Goal: Task Accomplishment & Management: Complete application form

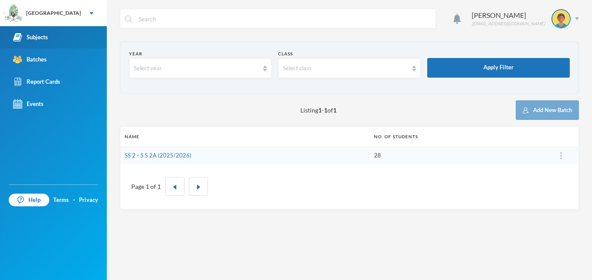
click at [31, 34] on div "Subjects" at bounding box center [30, 37] width 35 height 9
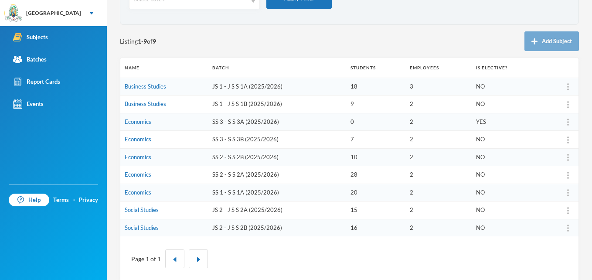
scroll to position [79, 0]
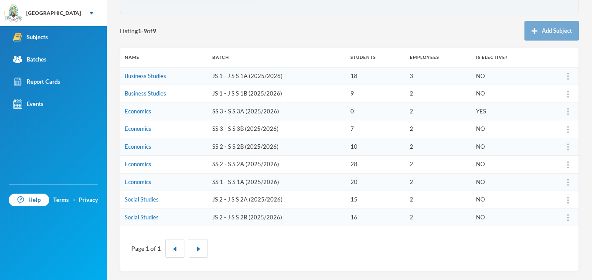
click at [233, 201] on td "JS 2 - J S S 2A (2025/2026)" at bounding box center [277, 200] width 138 height 18
click at [129, 200] on link "Social Studies" at bounding box center [142, 199] width 34 height 7
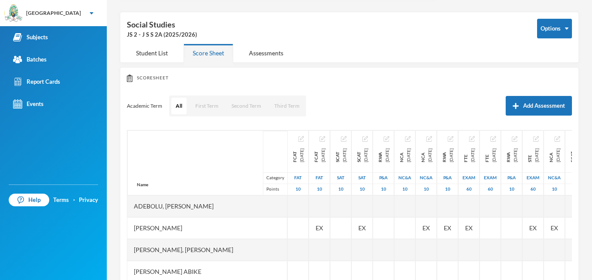
scroll to position [79, 0]
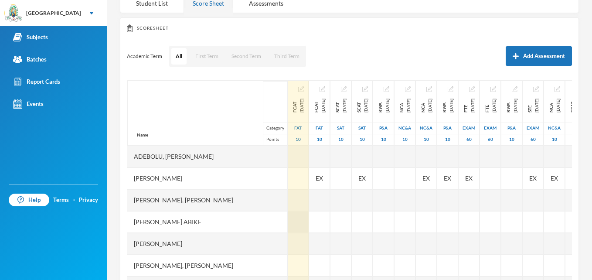
click at [288, 223] on div at bounding box center [298, 222] width 21 height 22
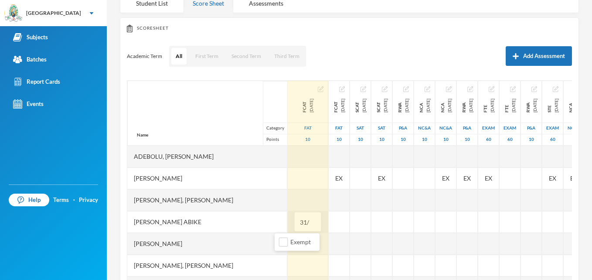
type input "31/2"
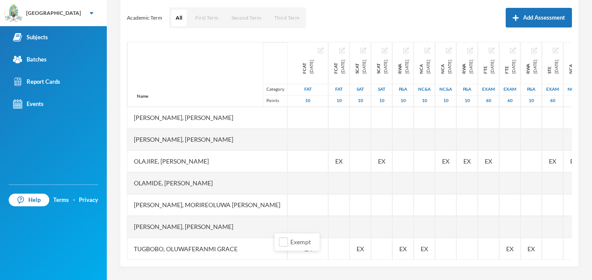
scroll to position [139, 0]
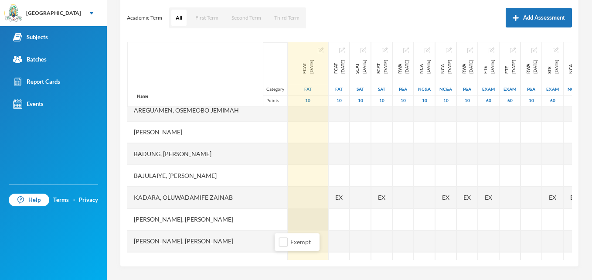
click at [293, 223] on div at bounding box center [308, 220] width 41 height 22
type input "51/2"
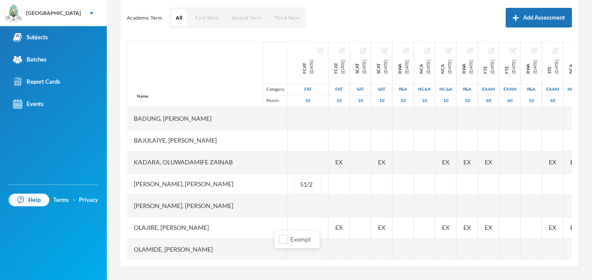
scroll to position [191, 0]
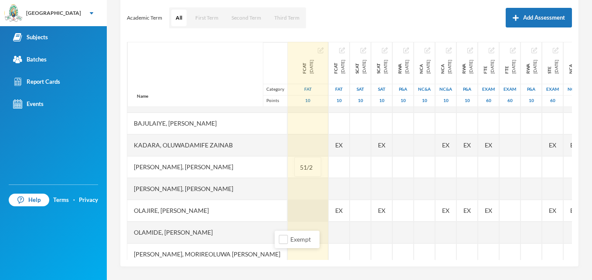
click at [293, 208] on div at bounding box center [308, 211] width 41 height 22
type input "41/2"
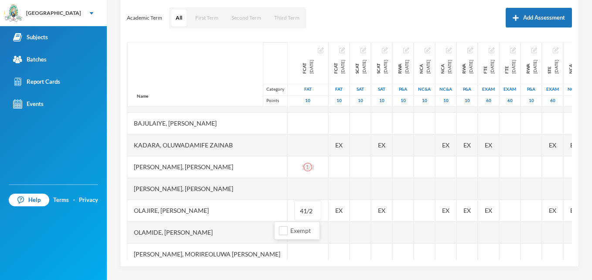
click at [396, 272] on div "Ashaolu Korede [EMAIL_ADDRESS][DOMAIN_NAME] Options Social Studies JS 2 - J S S…" at bounding box center [349, 140] width 485 height 280
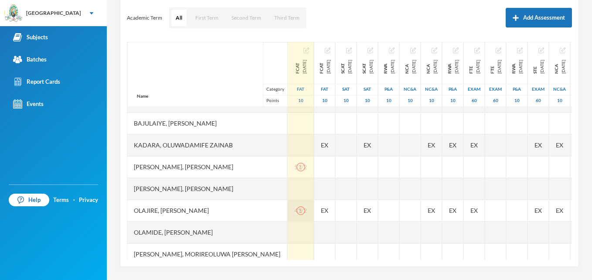
click at [294, 213] on div at bounding box center [300, 210] width 13 height 9
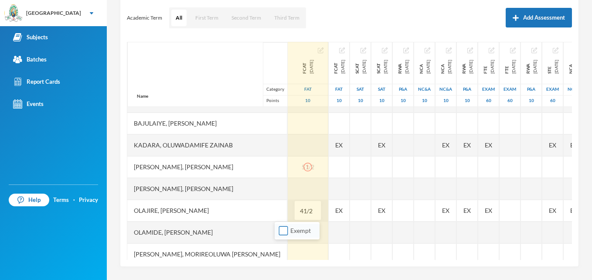
click at [282, 230] on input "Exempt" at bounding box center [283, 230] width 9 height 9
checkbox input "true"
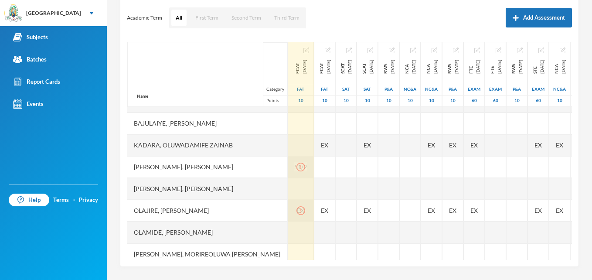
click at [290, 166] on div "51/2" at bounding box center [301, 167] width 26 height 22
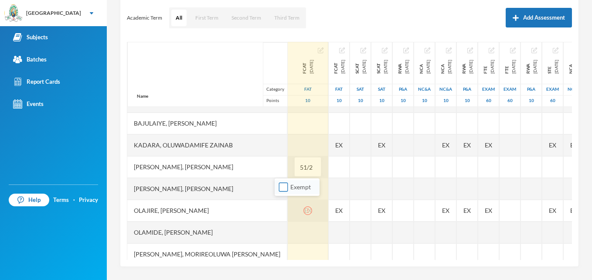
click at [285, 190] on input "Exempt" at bounding box center [283, 187] width 9 height 9
checkbox input "true"
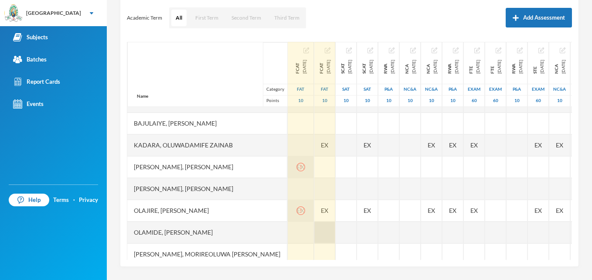
click at [315, 229] on div at bounding box center [325, 233] width 21 height 22
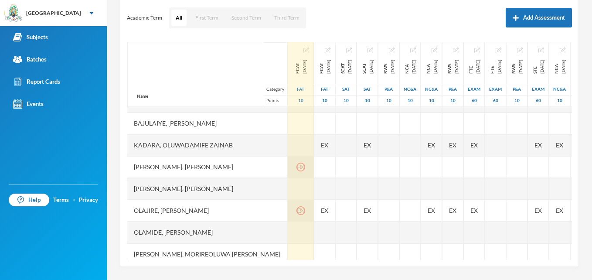
click at [297, 168] on icon "icon: exclamation-circle" at bounding box center [301, 167] width 9 height 9
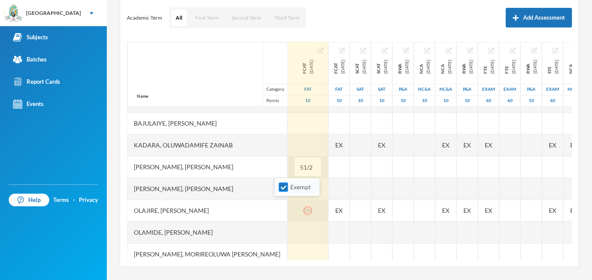
click at [293, 188] on span "Exempt" at bounding box center [300, 186] width 27 height 7
click at [288, 188] on input "Exempt" at bounding box center [283, 187] width 9 height 9
checkbox input "false"
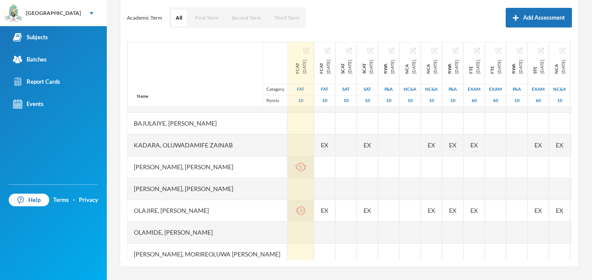
click at [291, 210] on div "EX" at bounding box center [301, 211] width 26 height 22
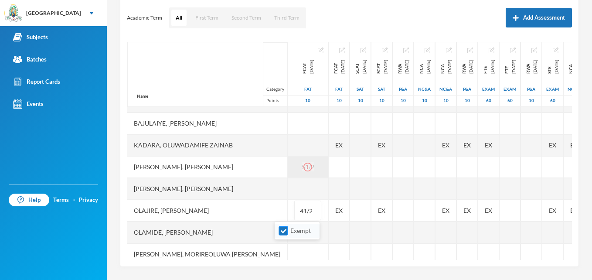
click at [302, 233] on span "Exempt" at bounding box center [300, 230] width 27 height 7
click at [288, 233] on input "Exempt" at bounding box center [283, 230] width 9 height 9
checkbox input "false"
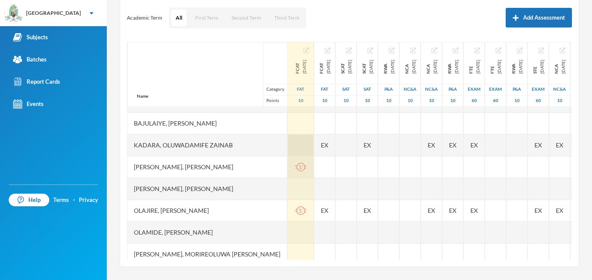
click at [288, 142] on div at bounding box center [301, 145] width 26 height 22
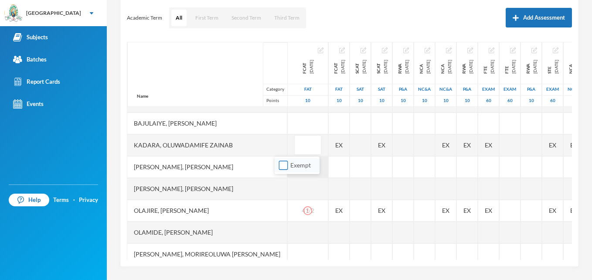
click at [284, 165] on input "Exempt" at bounding box center [283, 165] width 9 height 9
checkbox input "true"
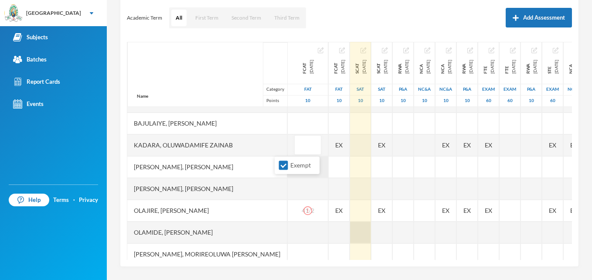
click at [350, 237] on div at bounding box center [360, 233] width 21 height 22
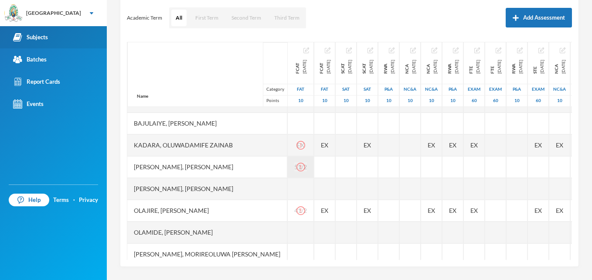
click at [49, 35] on link "Subjects" at bounding box center [53, 37] width 107 height 22
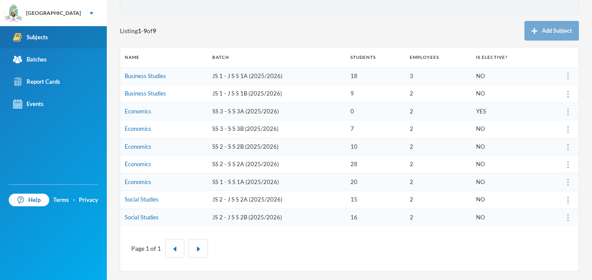
scroll to position [79, 0]
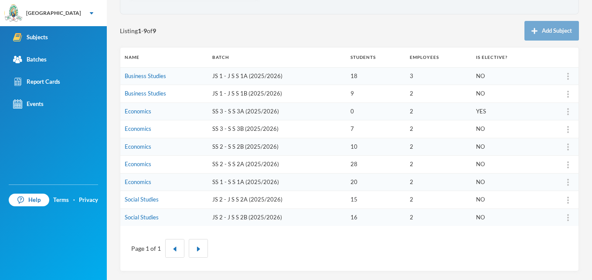
click at [238, 221] on td "JS 2 - J S S 2B (2025/2026)" at bounding box center [277, 217] width 138 height 17
click at [140, 215] on link "Social Studies" at bounding box center [142, 217] width 34 height 7
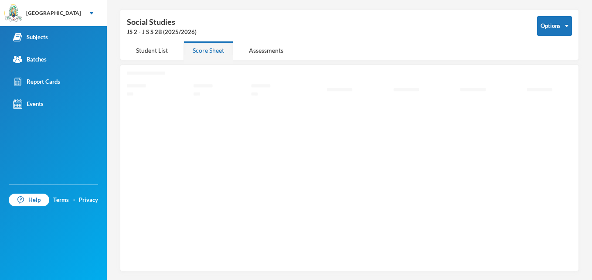
scroll to position [30, 0]
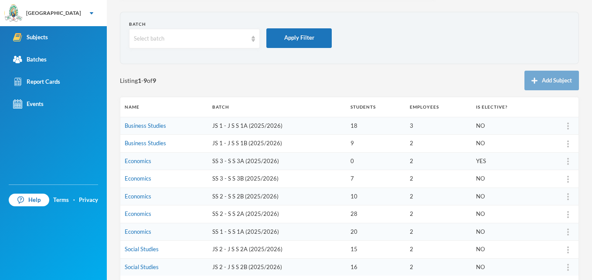
click at [234, 252] on td "JS 2 - J S S 2A (2025/2026)" at bounding box center [277, 250] width 138 height 18
click at [133, 251] on link "Social Studies" at bounding box center [142, 249] width 34 height 7
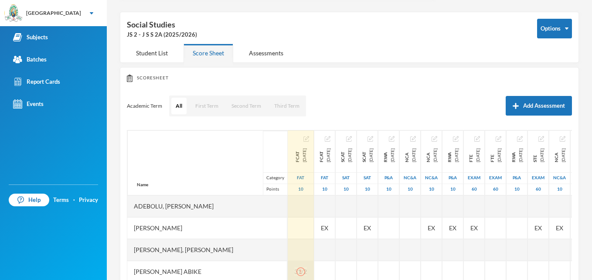
click at [300, 270] on icon "icon: exclamation-circle" at bounding box center [300, 272] width 1 height 4
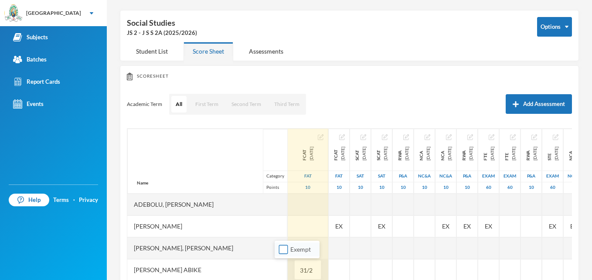
click at [286, 251] on input "Exempt" at bounding box center [283, 249] width 9 height 9
checkbox input "true"
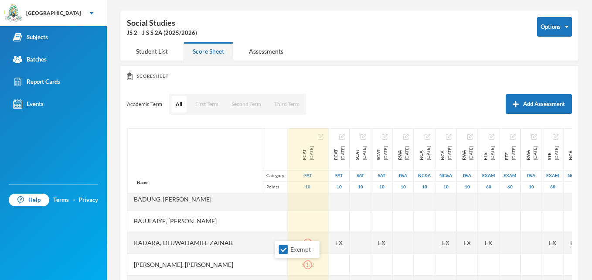
scroll to position [185, 0]
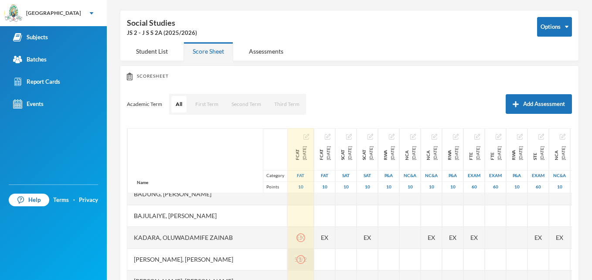
click at [297, 255] on icon "icon: exclamation-circle" at bounding box center [301, 259] width 9 height 9
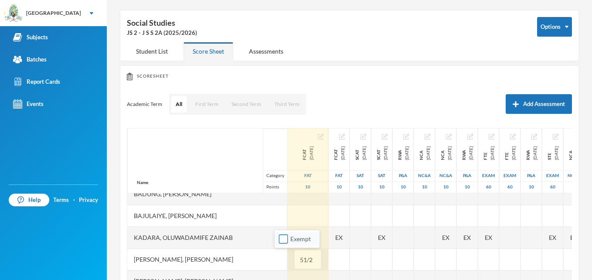
click at [294, 239] on span "Exempt" at bounding box center [300, 238] width 27 height 7
click at [288, 239] on input "Exempt" at bounding box center [283, 239] width 9 height 9
checkbox input "true"
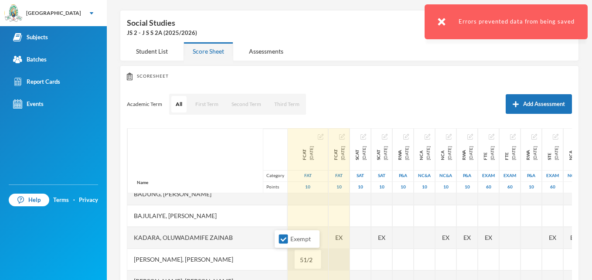
click at [329, 259] on div at bounding box center [339, 260] width 21 height 22
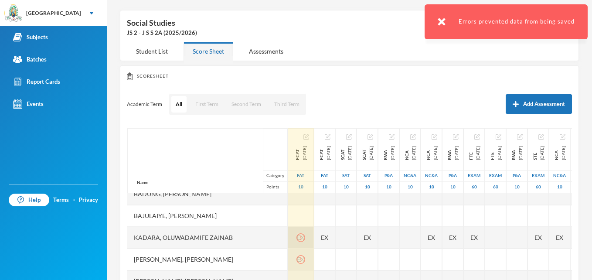
click at [297, 236] on icon "icon: exclamation-circle" at bounding box center [301, 237] width 9 height 9
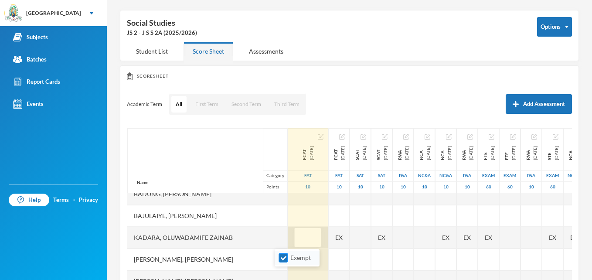
click at [283, 259] on input "Exempt" at bounding box center [283, 257] width 9 height 9
checkbox input "false"
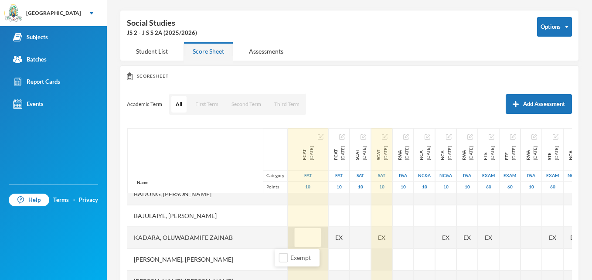
click at [388, 264] on div at bounding box center [382, 260] width 21 height 22
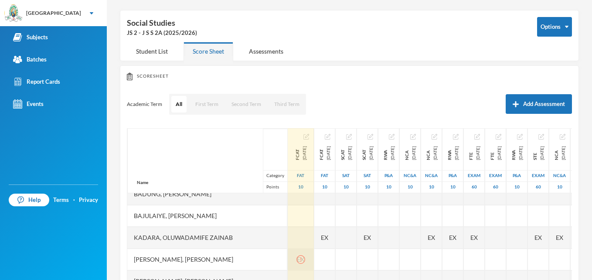
click at [297, 259] on icon "icon: exclamation-circle" at bounding box center [301, 259] width 9 height 9
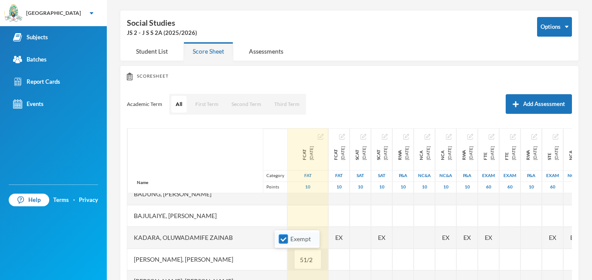
click at [282, 238] on input "Exempt" at bounding box center [283, 239] width 9 height 9
checkbox input "true"
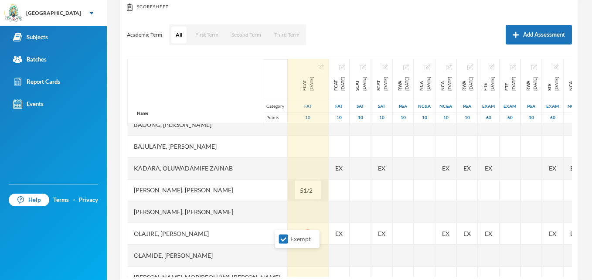
scroll to position [118, 0]
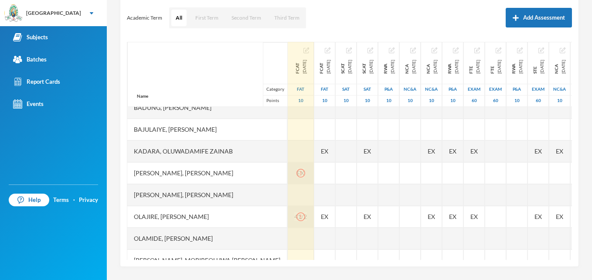
click at [288, 221] on div "41/2" at bounding box center [301, 217] width 26 height 22
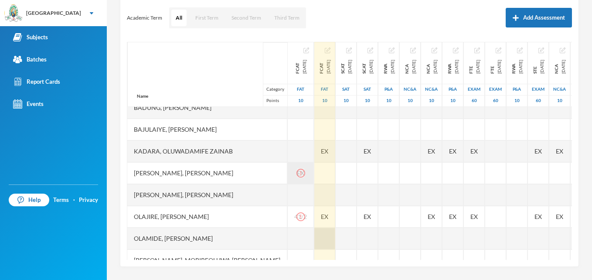
click at [329, 235] on div "Name Category Points Adebolu, [PERSON_NAME] [PERSON_NAME] Anuoluwapo [PERSON_NA…" at bounding box center [349, 151] width 445 height 218
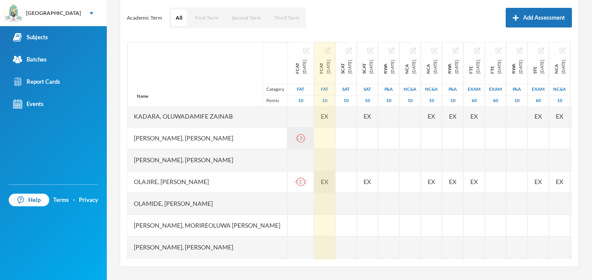
scroll to position [237, 0]
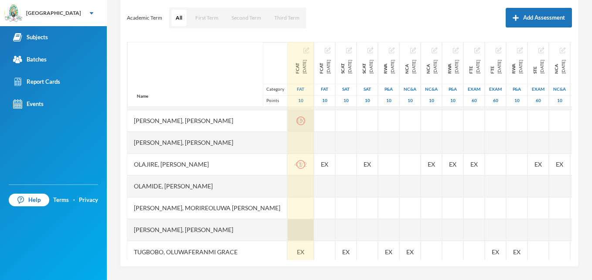
click at [288, 233] on div at bounding box center [301, 230] width 26 height 22
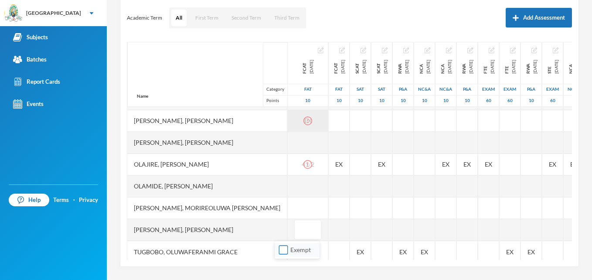
click at [282, 251] on input "Exempt" at bounding box center [283, 250] width 9 height 9
checkbox input "true"
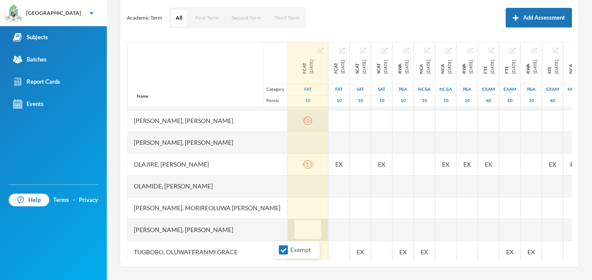
click at [299, 229] on input "text" at bounding box center [307, 230] width 17 height 20
type input "41/2"
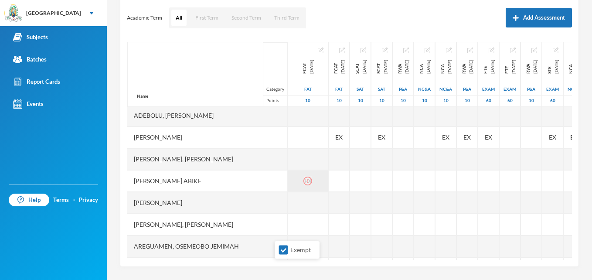
scroll to position [0, 0]
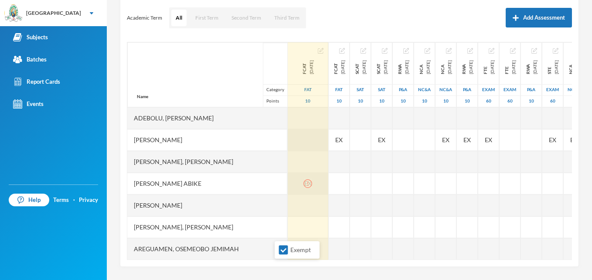
click at [294, 144] on div at bounding box center [308, 140] width 41 height 22
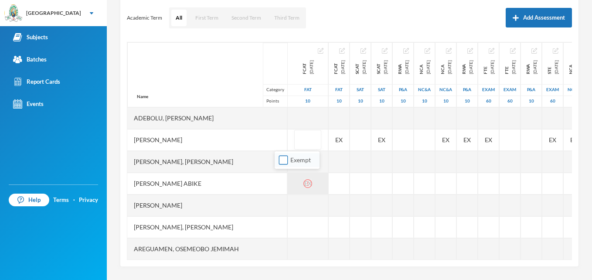
click at [282, 163] on input "Exempt" at bounding box center [283, 160] width 9 height 9
checkbox input "true"
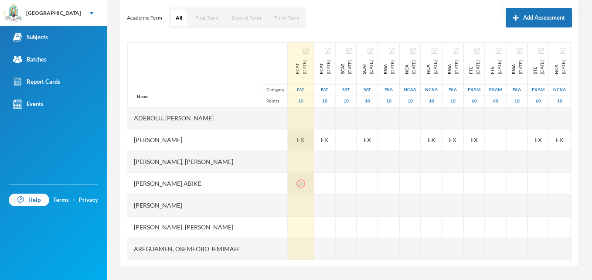
click at [288, 145] on div "EX" at bounding box center [301, 140] width 26 height 22
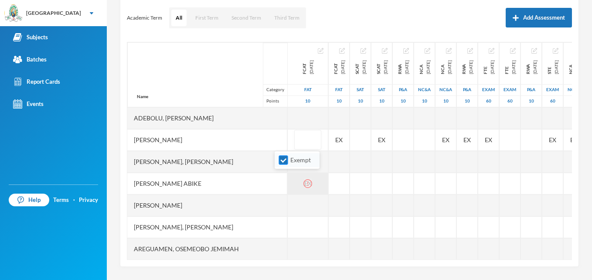
click at [284, 158] on input "Exempt" at bounding box center [283, 160] width 9 height 9
checkbox input "false"
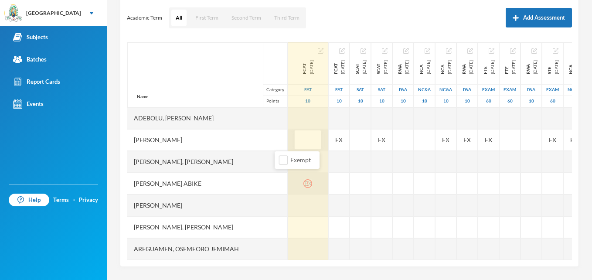
click at [299, 141] on input "text" at bounding box center [307, 140] width 17 height 20
type input "41/2"
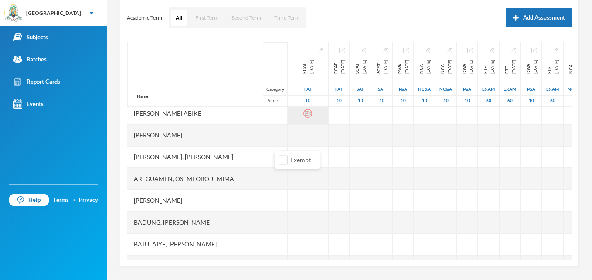
scroll to position [87, 0]
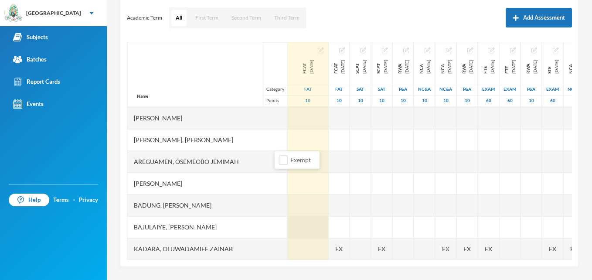
click at [288, 223] on div at bounding box center [308, 227] width 41 height 22
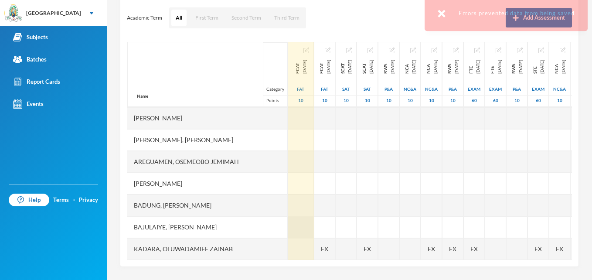
click at [288, 223] on div at bounding box center [301, 227] width 26 height 22
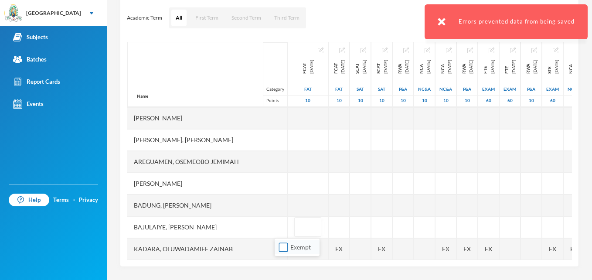
click at [284, 246] on input "Exempt" at bounding box center [283, 247] width 9 height 9
checkbox input "true"
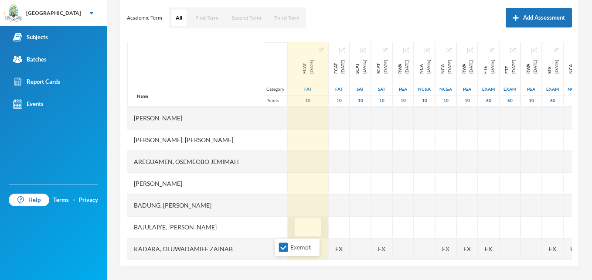
click at [299, 229] on input "text" at bounding box center [307, 228] width 17 height 20
type input "4"
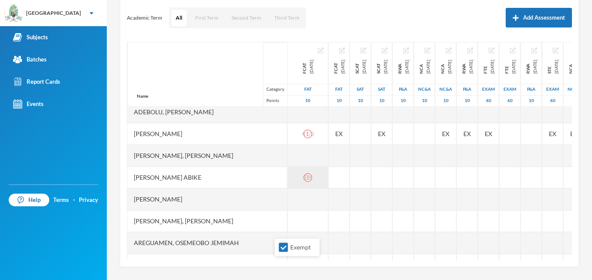
scroll to position [0, 0]
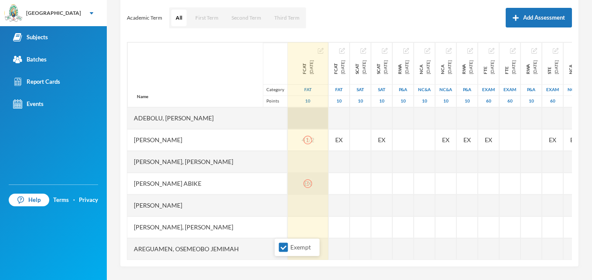
click at [289, 120] on div at bounding box center [308, 118] width 41 height 22
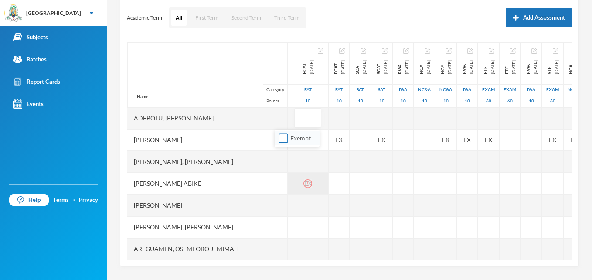
click at [282, 139] on input "Exempt" at bounding box center [283, 138] width 9 height 9
checkbox input "true"
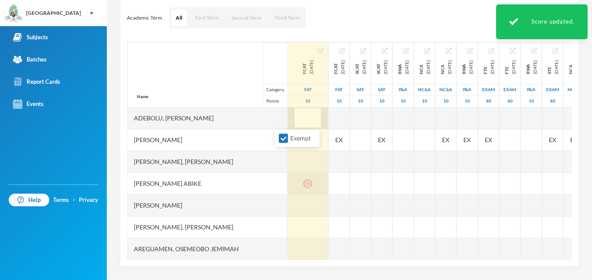
click at [299, 116] on input "text" at bounding box center [307, 119] width 17 height 20
type input "31/2"
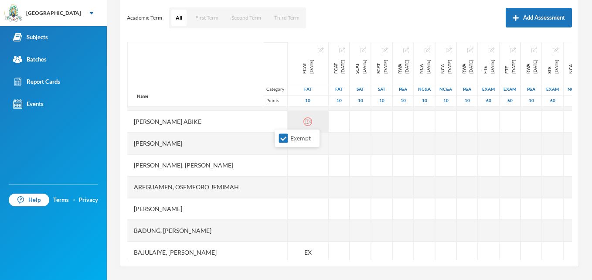
scroll to position [70, 0]
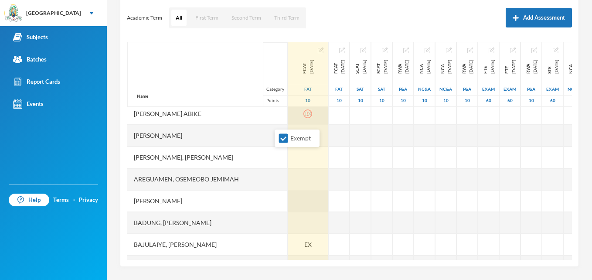
click at [288, 204] on div at bounding box center [308, 201] width 41 height 22
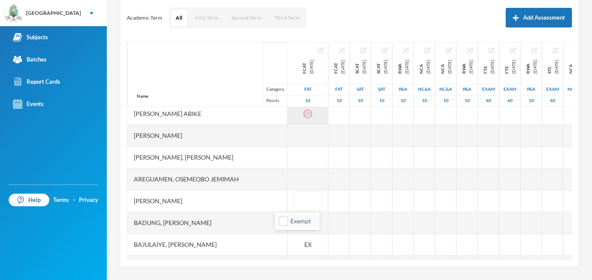
click at [281, 227] on li "Exempt" at bounding box center [297, 221] width 45 height 14
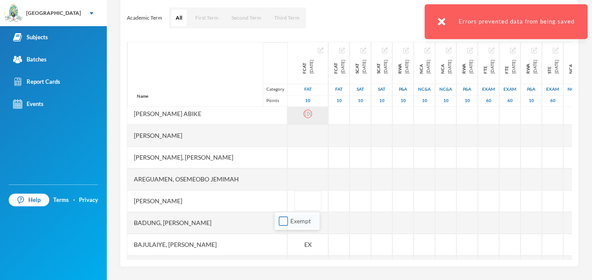
click at [281, 222] on input "Exempt" at bounding box center [283, 221] width 9 height 9
checkbox input "true"
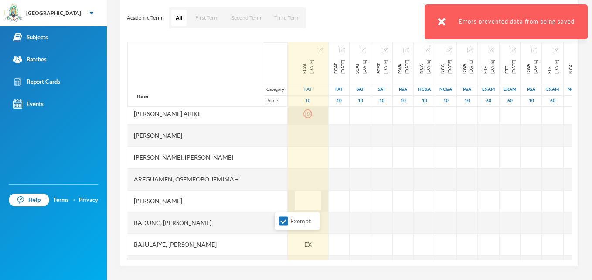
click at [299, 202] on input "text" at bounding box center [307, 201] width 17 height 20
type input "5"
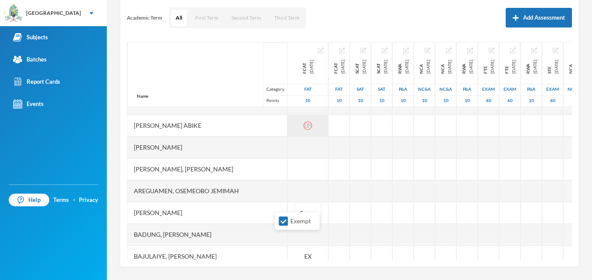
scroll to position [41, 0]
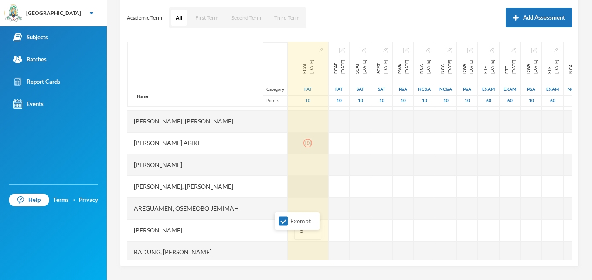
click at [288, 191] on div at bounding box center [308, 187] width 41 height 22
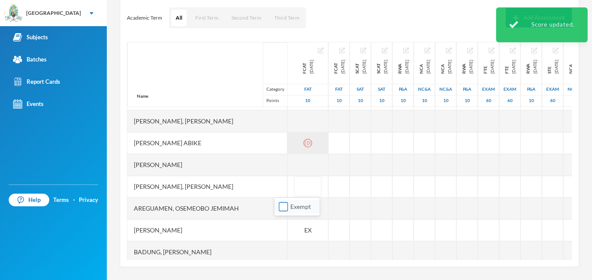
click at [282, 211] on input "Exempt" at bounding box center [283, 206] width 9 height 9
checkbox input "true"
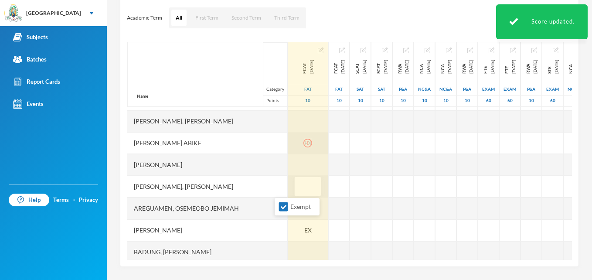
click at [299, 185] on input "text" at bounding box center [307, 187] width 17 height 20
type input "4"
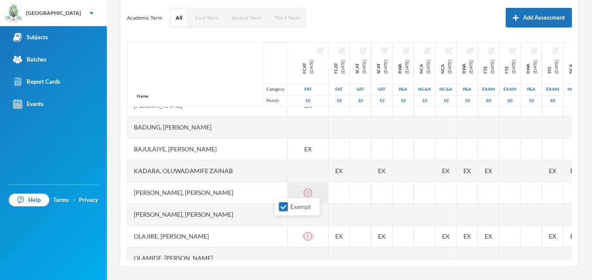
scroll to position [180, 0]
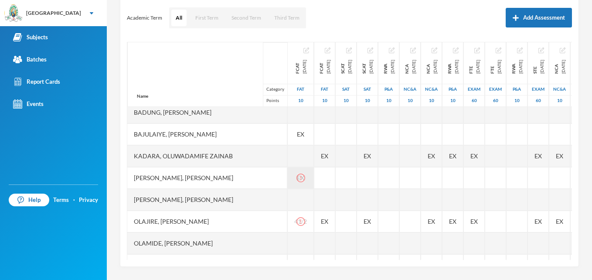
click at [294, 195] on div at bounding box center [301, 200] width 26 height 22
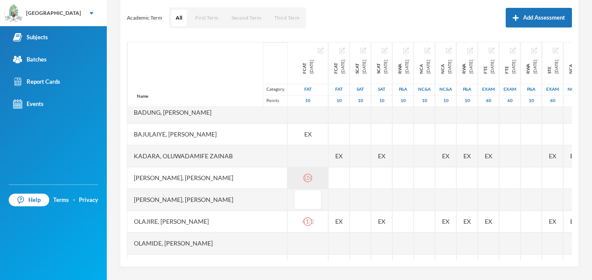
click at [299, 195] on input "text" at bounding box center [307, 200] width 17 height 20
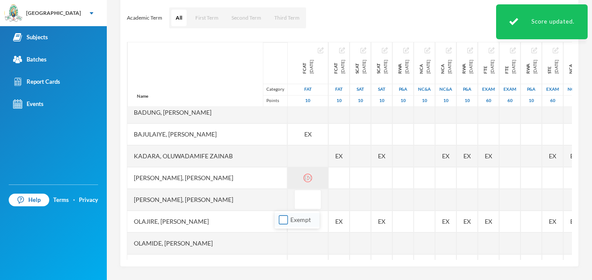
click at [285, 218] on input "Exempt" at bounding box center [283, 219] width 9 height 9
checkbox input "false"
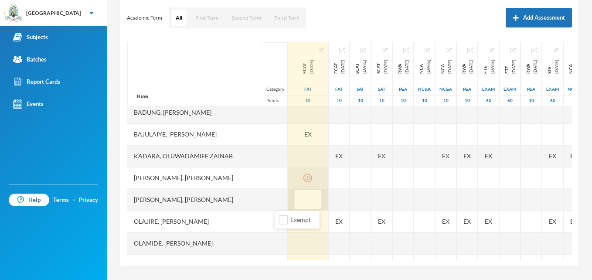
click at [299, 205] on input "text" at bounding box center [307, 200] width 17 height 20
type input "6"
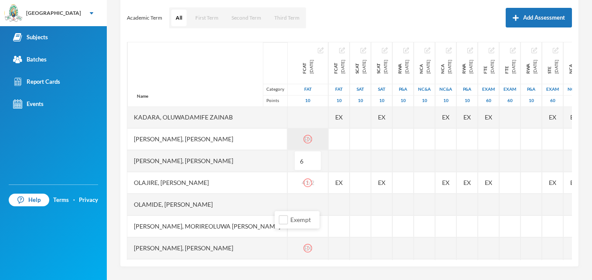
scroll to position [247, 0]
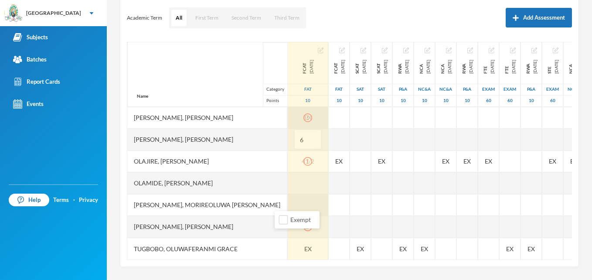
click at [292, 200] on div at bounding box center [308, 205] width 41 height 22
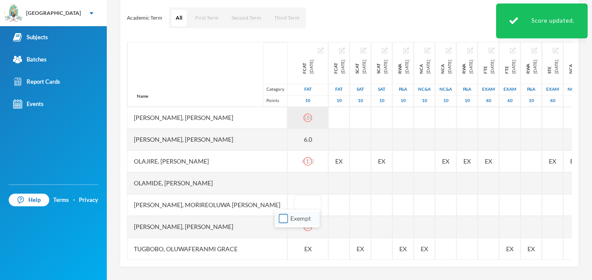
click at [281, 221] on input "Exempt" at bounding box center [283, 218] width 9 height 9
checkbox input "true"
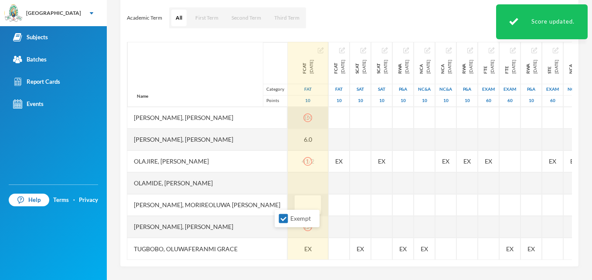
click at [299, 202] on input "text" at bounding box center [307, 205] width 17 height 20
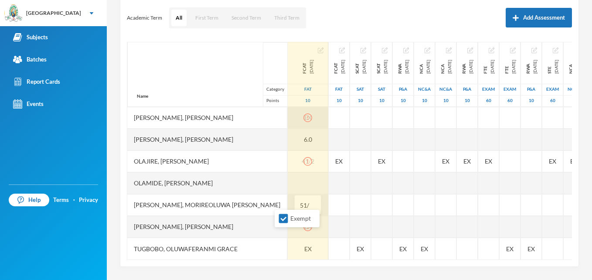
type input "51/2"
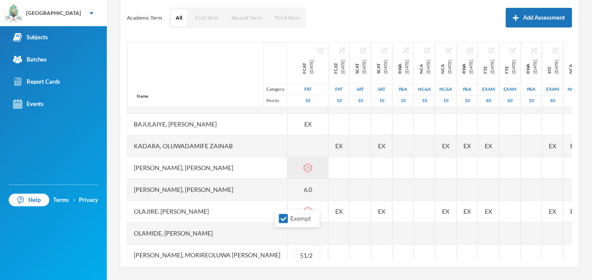
scroll to position [177, 0]
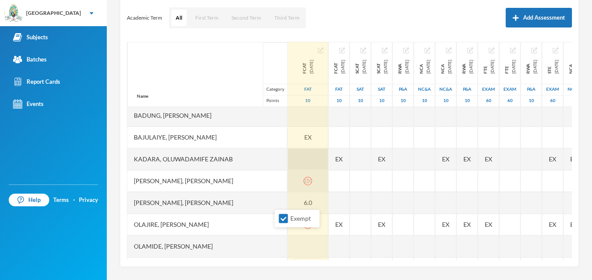
click at [290, 163] on div at bounding box center [308, 159] width 41 height 22
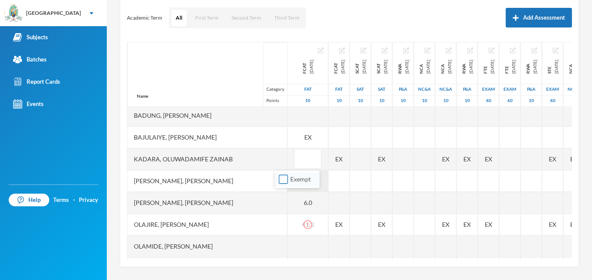
click at [281, 183] on input "Exempt" at bounding box center [283, 179] width 9 height 9
checkbox input "true"
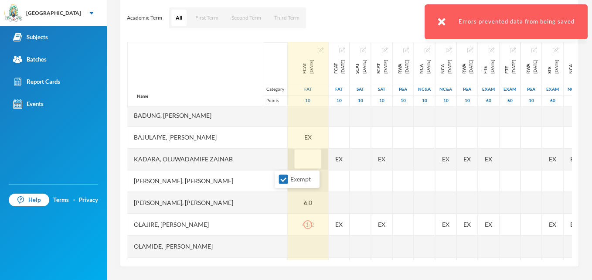
click at [299, 159] on input "text" at bounding box center [307, 160] width 17 height 20
type input "3"
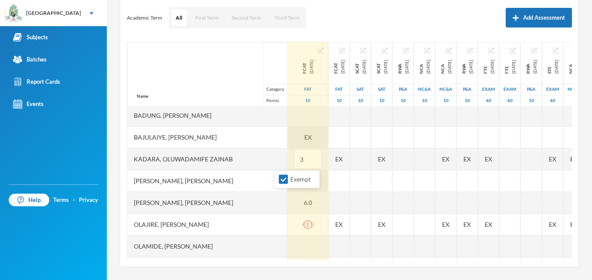
click at [291, 138] on div "EX" at bounding box center [308, 137] width 41 height 22
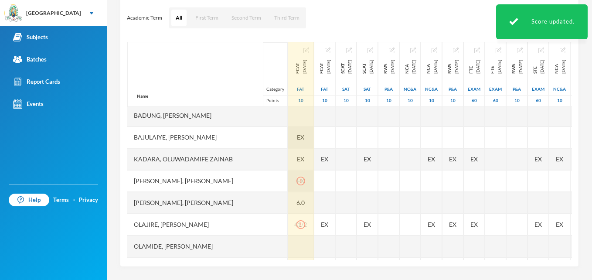
click at [290, 180] on div "EX" at bounding box center [301, 181] width 26 height 22
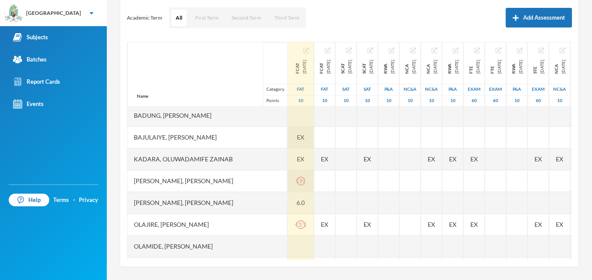
click at [289, 138] on div "EX" at bounding box center [301, 137] width 26 height 22
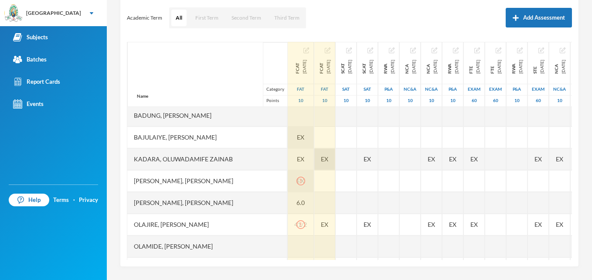
click at [335, 158] on div "Name Category Points Adebolu, [PERSON_NAME] [PERSON_NAME] Anuoluwapo [PERSON_NA…" at bounding box center [349, 151] width 445 height 218
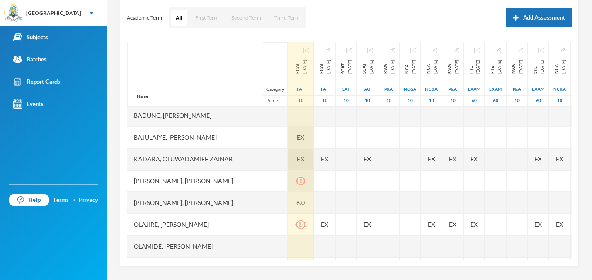
click at [297, 159] on span "EX" at bounding box center [300, 158] width 7 height 9
click at [288, 113] on div at bounding box center [301, 116] width 26 height 22
click at [297, 222] on icon "icon: exclamation-circle" at bounding box center [301, 224] width 9 height 9
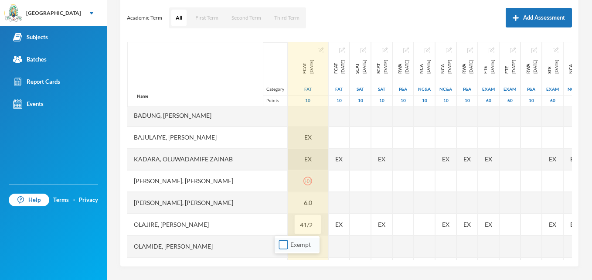
click at [285, 243] on input "Exempt" at bounding box center [283, 244] width 9 height 9
checkbox input "true"
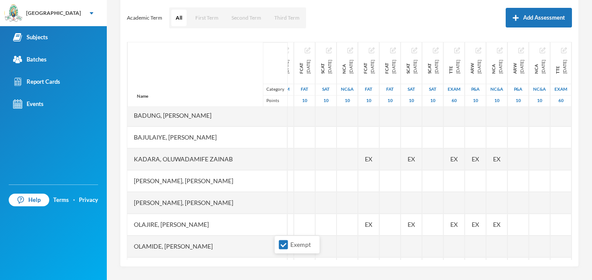
click at [209, 226] on div "EX" at bounding box center [198, 225] width 21 height 22
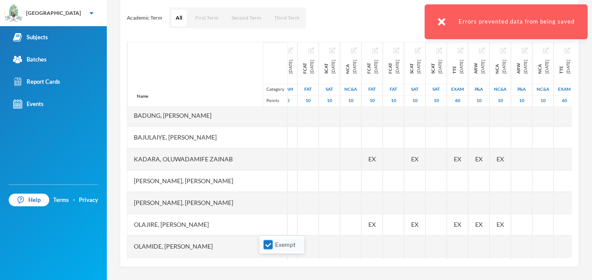
click at [269, 248] on input "Exempt" at bounding box center [268, 244] width 9 height 9
checkbox input "false"
click at [324, 235] on div "Name Category Points Adebolu, [PERSON_NAME] [PERSON_NAME] Anuoluwapo [PERSON_NA…" at bounding box center [349, 151] width 445 height 218
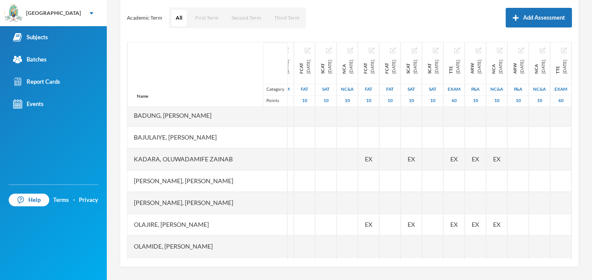
click at [209, 227] on div at bounding box center [198, 225] width 21 height 22
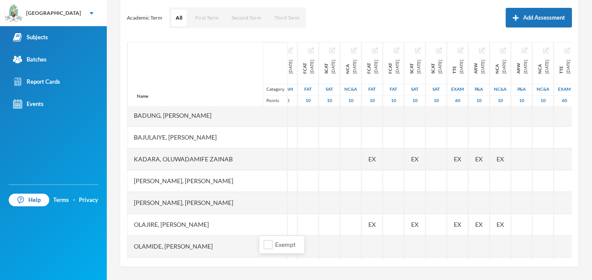
type input "441/2"
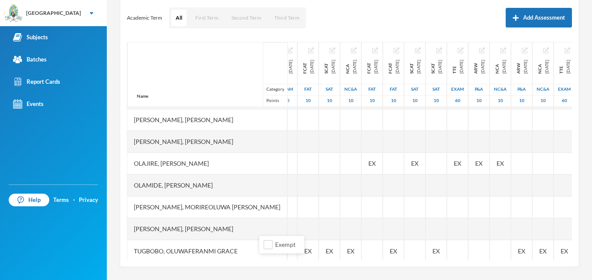
scroll to position [247, 378]
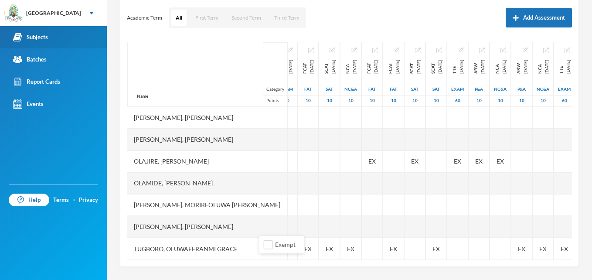
click at [44, 34] on div "Subjects" at bounding box center [30, 37] width 35 height 9
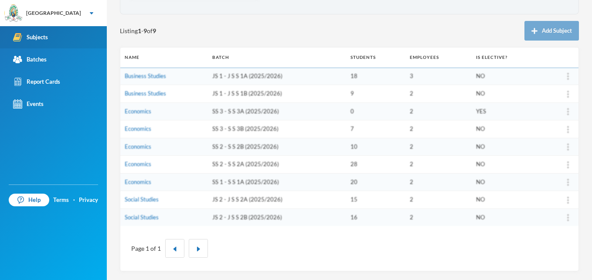
scroll to position [79, 0]
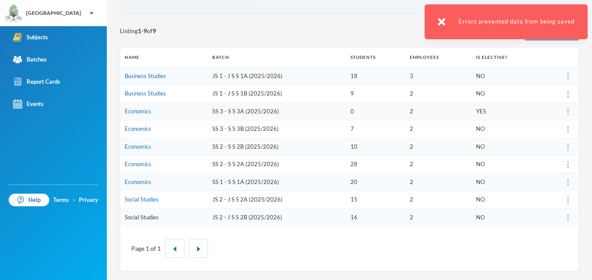
click at [133, 217] on link "Social Studies" at bounding box center [142, 217] width 34 height 7
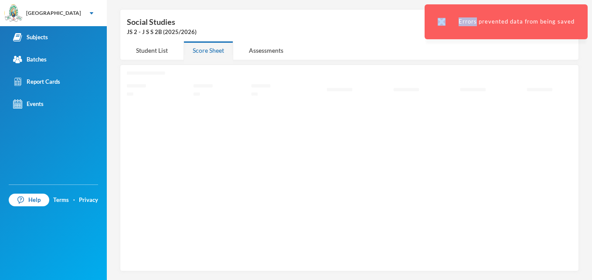
scroll to position [30, 0]
click at [133, 217] on icon "Loading interface..." at bounding box center [349, 169] width 445 height 191
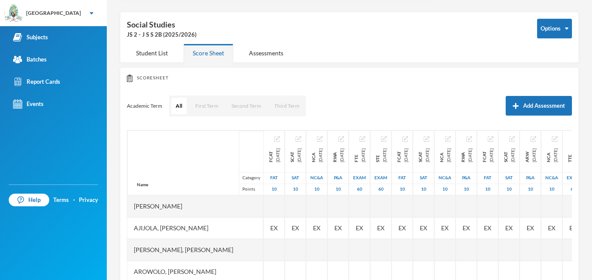
scroll to position [79, 0]
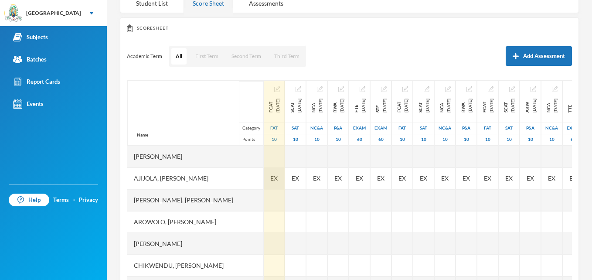
click at [278, 176] on span "EX" at bounding box center [273, 178] width 7 height 9
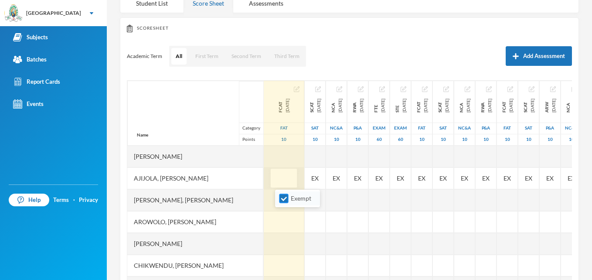
click at [284, 198] on input "Exempt" at bounding box center [284, 198] width 9 height 9
checkbox input "false"
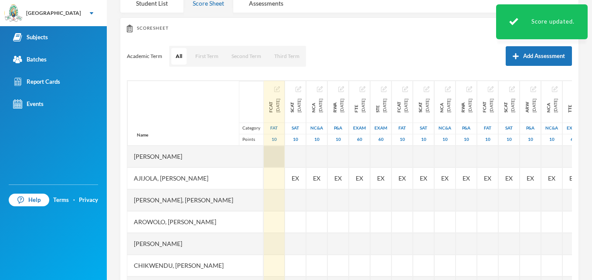
click at [281, 156] on div at bounding box center [274, 157] width 21 height 22
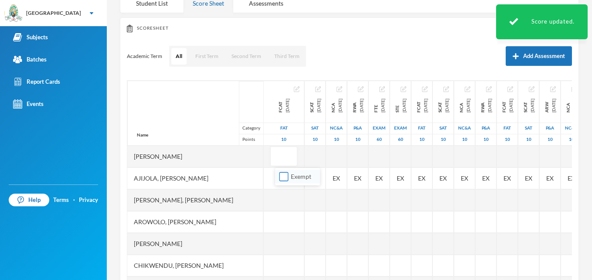
click at [281, 180] on input "Exempt" at bounding box center [284, 176] width 9 height 9
checkbox input "true"
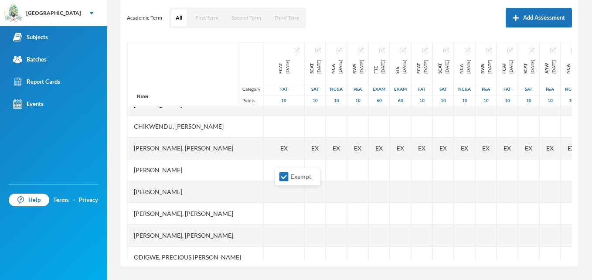
scroll to position [105, 0]
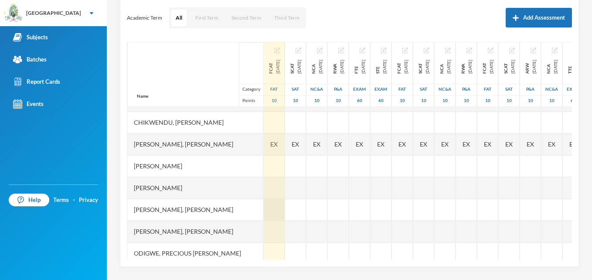
click at [285, 213] on div at bounding box center [274, 210] width 21 height 22
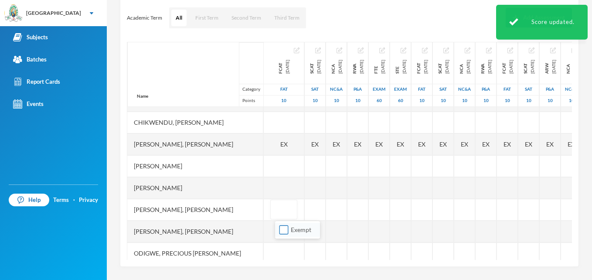
click at [283, 228] on input "Exempt" at bounding box center [284, 230] width 9 height 9
checkbox input "true"
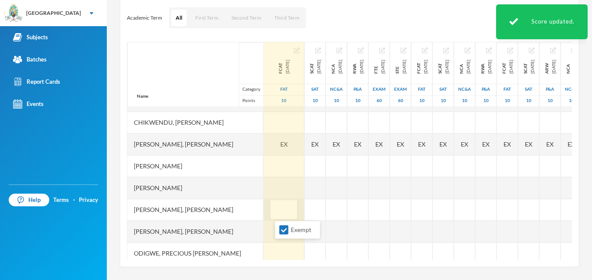
click at [288, 207] on input "text" at bounding box center [283, 210] width 17 height 20
type input "6"
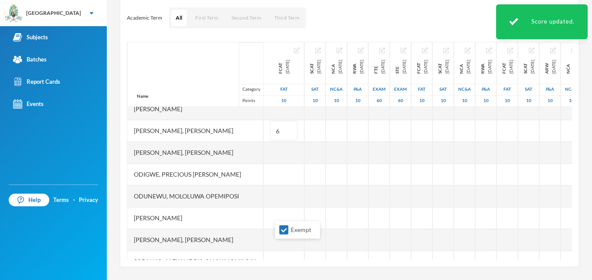
scroll to position [192, 0]
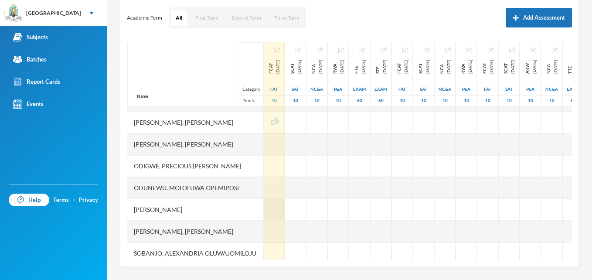
click at [285, 211] on div at bounding box center [274, 210] width 21 height 22
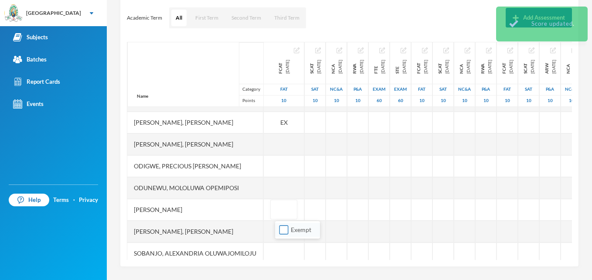
click at [280, 230] on input "Exempt" at bounding box center [284, 230] width 9 height 9
checkbox input "true"
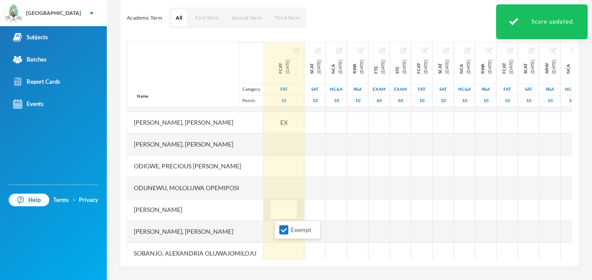
click at [288, 210] on input "text" at bounding box center [283, 210] width 17 height 20
type input "7"
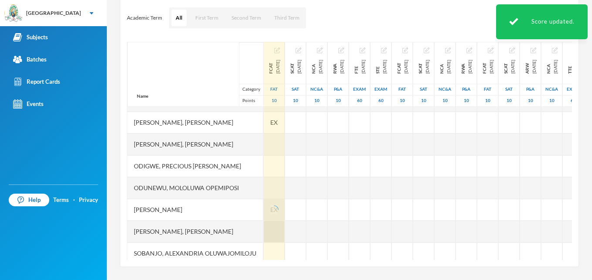
click at [272, 233] on div at bounding box center [274, 232] width 21 height 22
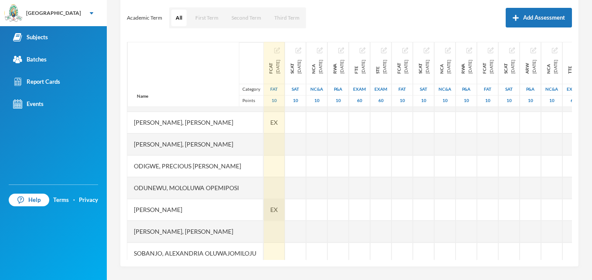
click at [278, 213] on span "EX" at bounding box center [273, 209] width 7 height 9
click at [274, 235] on div at bounding box center [274, 232] width 21 height 22
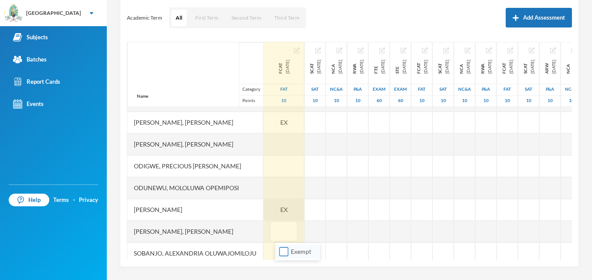
click at [281, 253] on input "Exempt" at bounding box center [284, 251] width 9 height 9
checkbox input "true"
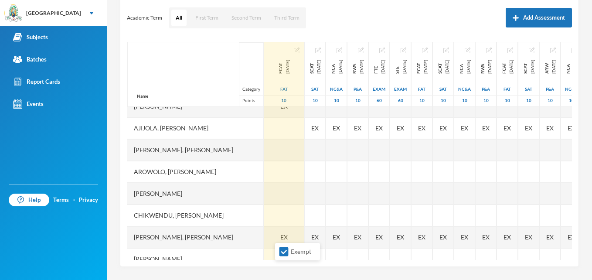
scroll to position [0, 0]
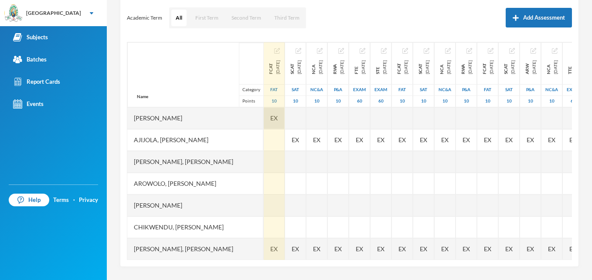
click at [285, 118] on div "EX" at bounding box center [274, 118] width 21 height 22
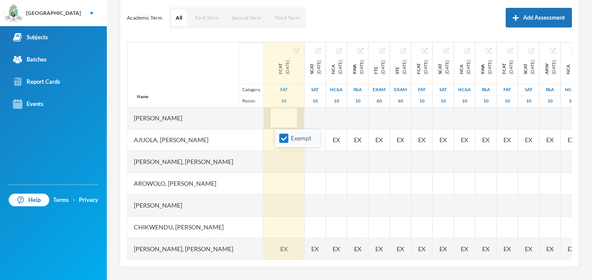
click at [282, 140] on input "Exempt" at bounding box center [284, 138] width 9 height 9
checkbox input "false"
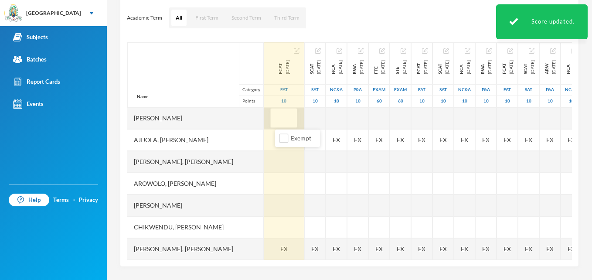
click at [289, 118] on input "text" at bounding box center [283, 119] width 17 height 20
type input "7"
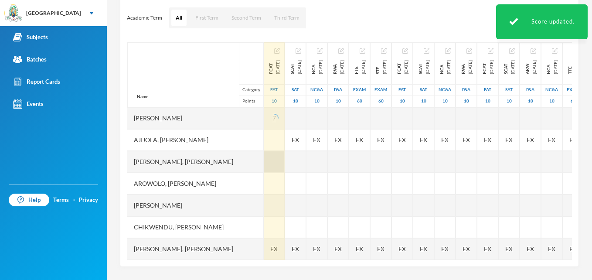
click at [285, 157] on div at bounding box center [274, 162] width 21 height 22
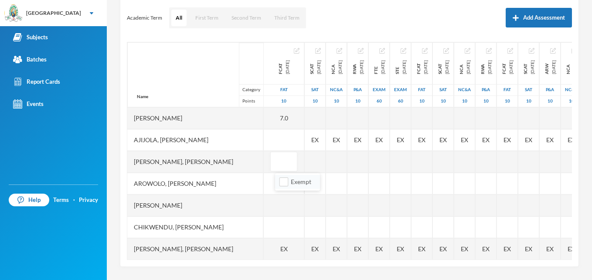
click at [275, 188] on li "Exempt" at bounding box center [297, 182] width 45 height 14
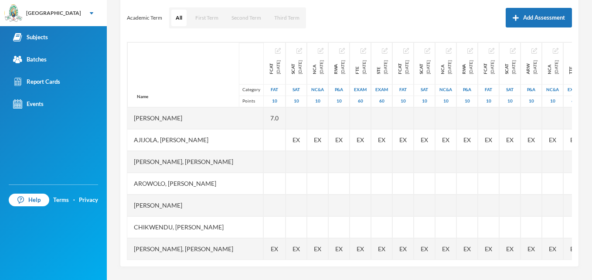
click at [276, 192] on div at bounding box center [275, 184] width 22 height 22
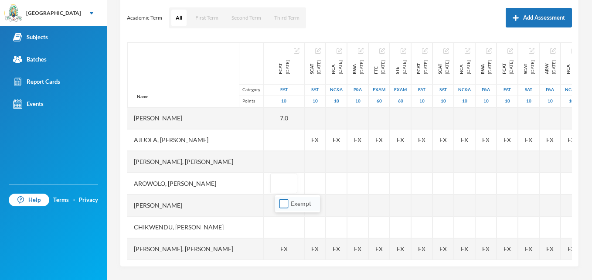
click at [280, 206] on input "Exempt" at bounding box center [284, 203] width 9 height 9
checkbox input "true"
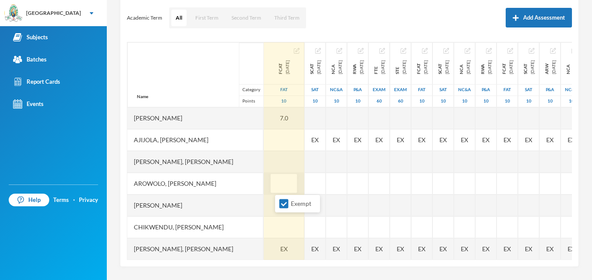
click at [288, 185] on input "text" at bounding box center [283, 184] width 17 height 20
type input "51/2"
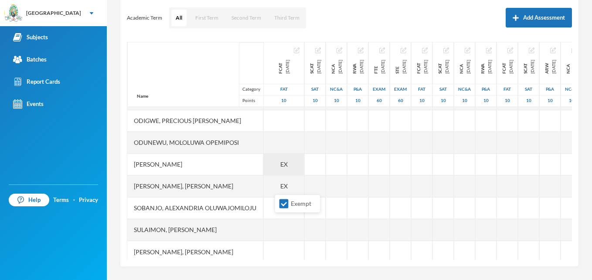
scroll to position [247, 0]
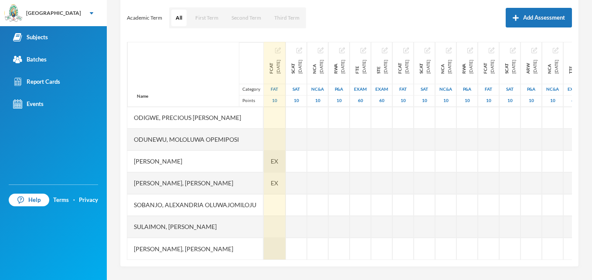
click at [279, 243] on div at bounding box center [275, 249] width 22 height 22
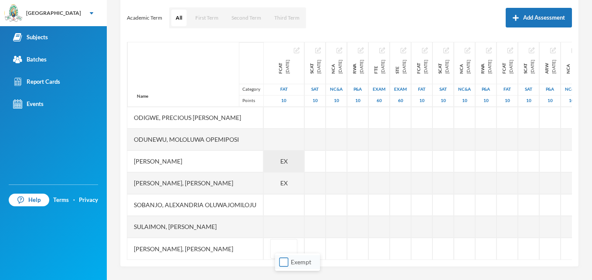
click at [285, 263] on input "Exempt" at bounding box center [284, 262] width 9 height 9
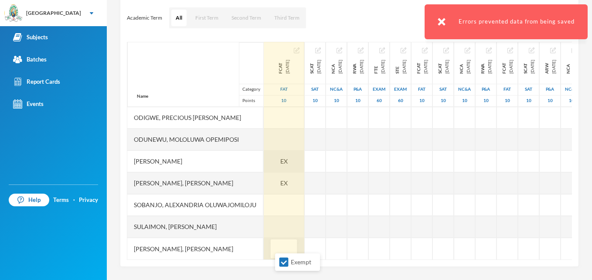
click at [287, 243] on input "text" at bounding box center [283, 249] width 17 height 20
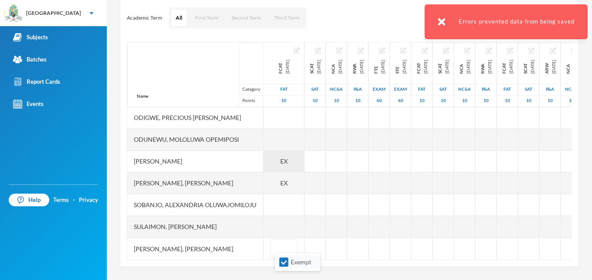
click at [281, 267] on li "Exempt" at bounding box center [297, 262] width 45 height 14
click at [282, 264] on input "Exempt" at bounding box center [284, 262] width 9 height 9
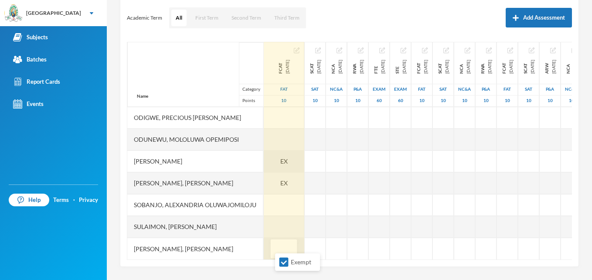
click at [289, 239] on input "text" at bounding box center [283, 249] width 17 height 20
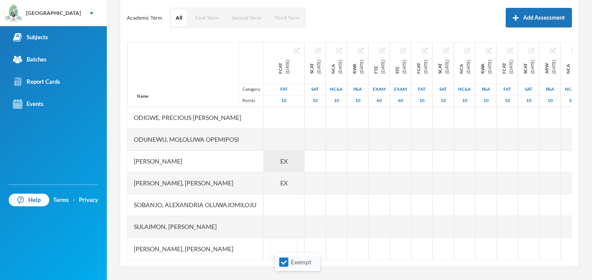
click at [283, 260] on input "Exempt" at bounding box center [284, 262] width 9 height 9
checkbox input "false"
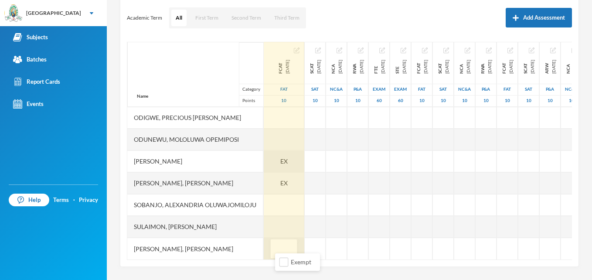
click at [292, 243] on input "text" at bounding box center [283, 249] width 17 height 20
type input "71/2"
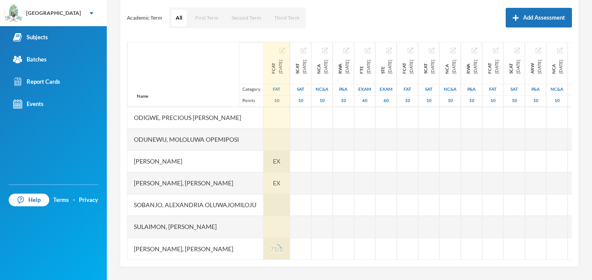
click at [290, 195] on div at bounding box center [277, 205] width 26 height 22
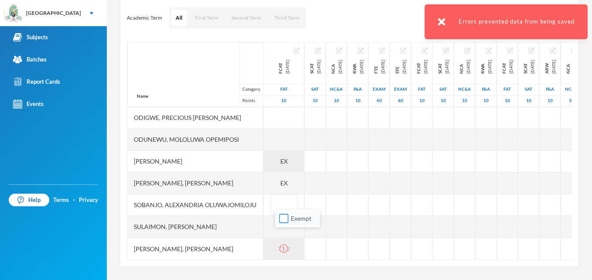
click at [284, 216] on input "Exempt" at bounding box center [284, 218] width 9 height 9
checkbox input "true"
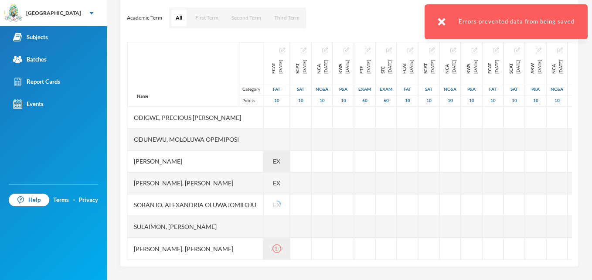
click at [283, 244] on div at bounding box center [276, 248] width 13 height 9
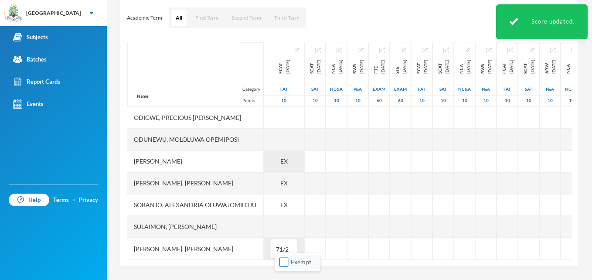
click at [282, 266] on input "Exempt" at bounding box center [284, 262] width 9 height 9
checkbox input "true"
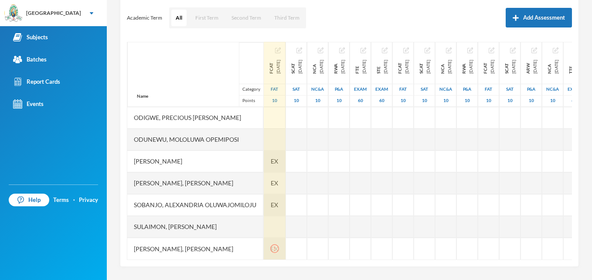
click at [286, 196] on div "EX" at bounding box center [275, 205] width 22 height 22
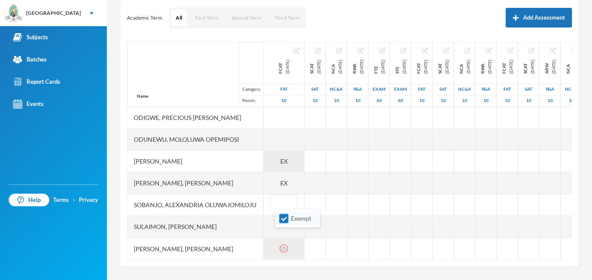
click at [284, 222] on input "Exempt" at bounding box center [284, 218] width 9 height 9
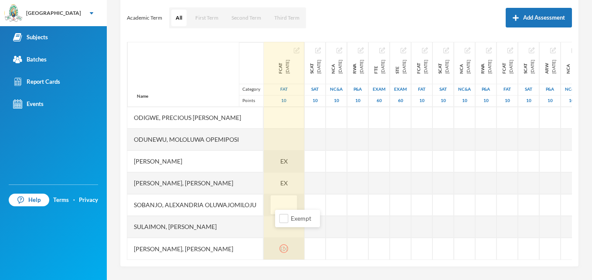
click at [288, 197] on input "text" at bounding box center [283, 205] width 17 height 20
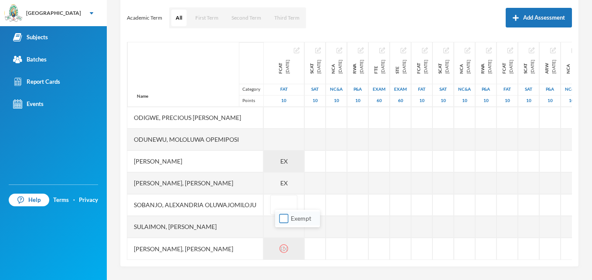
click at [284, 215] on input "Exempt" at bounding box center [284, 218] width 9 height 9
checkbox input "true"
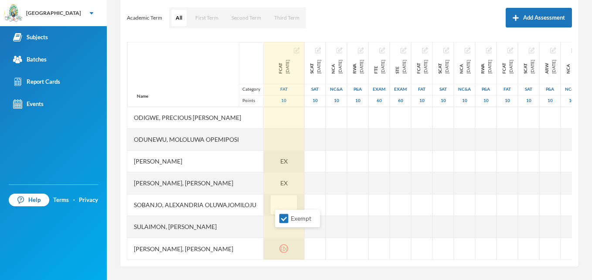
click at [283, 198] on input "text" at bounding box center [283, 205] width 17 height 20
type input "81/2"
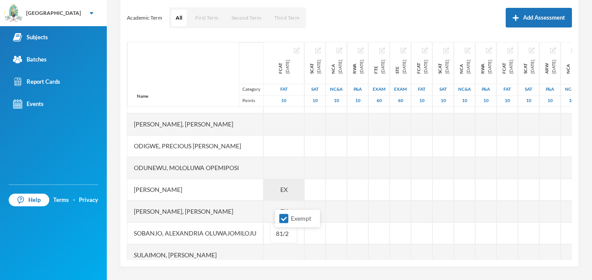
scroll to position [195, 0]
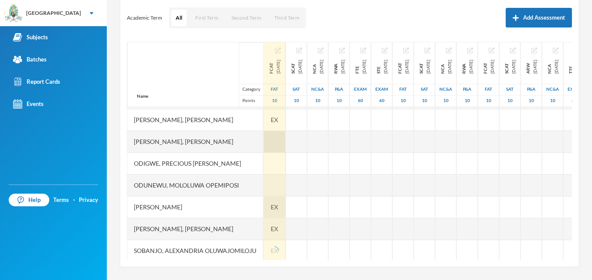
click at [286, 138] on div at bounding box center [275, 142] width 22 height 22
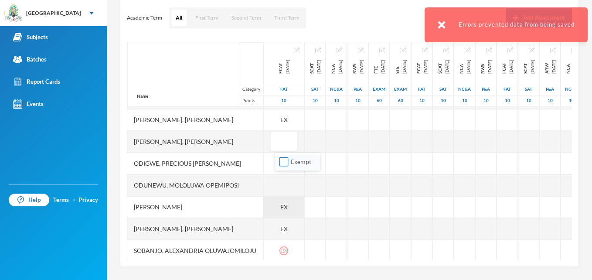
click at [283, 162] on input "Exempt" at bounding box center [284, 161] width 9 height 9
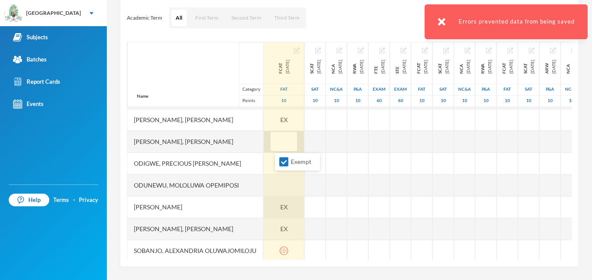
click at [288, 144] on input "text" at bounding box center [283, 142] width 17 height 20
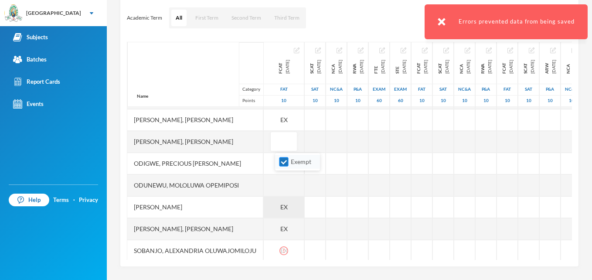
click at [284, 163] on input "Exempt" at bounding box center [284, 161] width 9 height 9
checkbox input "false"
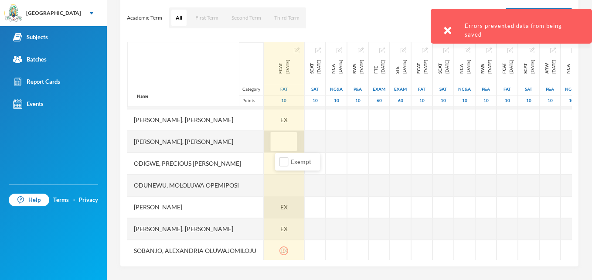
click at [291, 137] on input "text" at bounding box center [283, 142] width 17 height 20
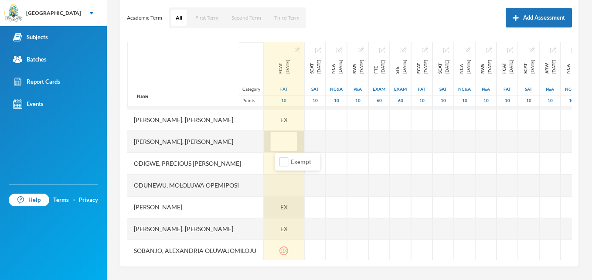
type input "5"
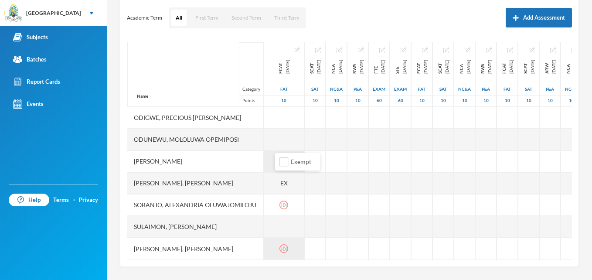
scroll to position [247, 0]
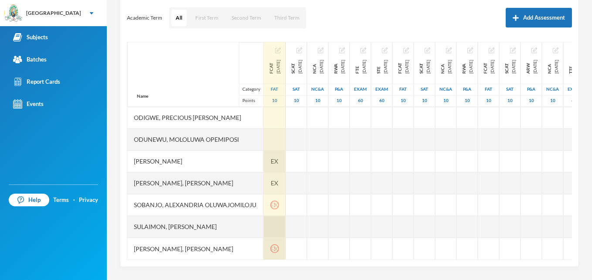
click at [286, 226] on div at bounding box center [275, 227] width 22 height 22
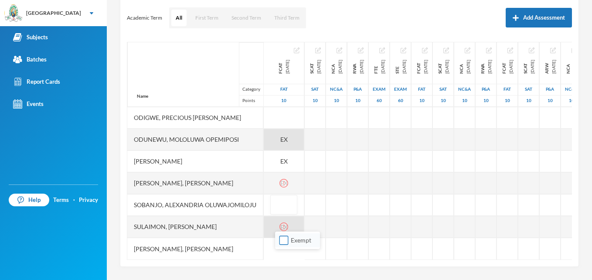
click at [286, 240] on input "Exempt" at bounding box center [284, 240] width 9 height 9
checkbox input "true"
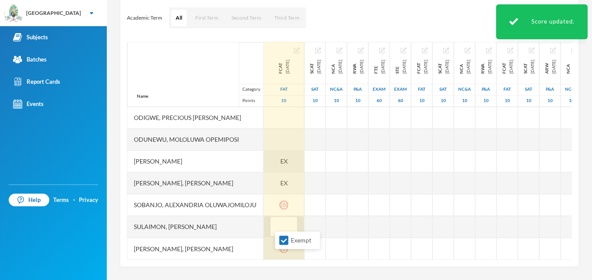
click at [287, 217] on input "text" at bounding box center [283, 227] width 17 height 20
type input "6"
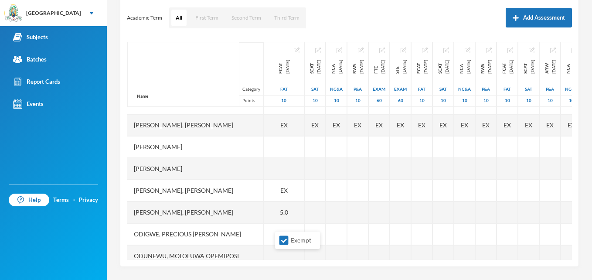
scroll to position [119, 0]
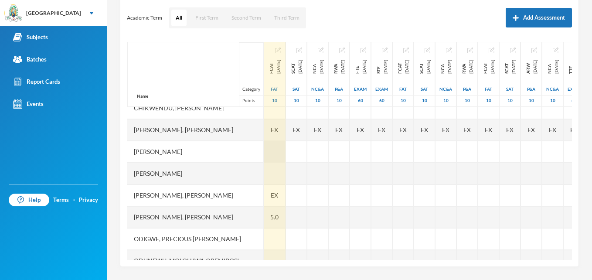
click at [286, 153] on div at bounding box center [275, 152] width 22 height 22
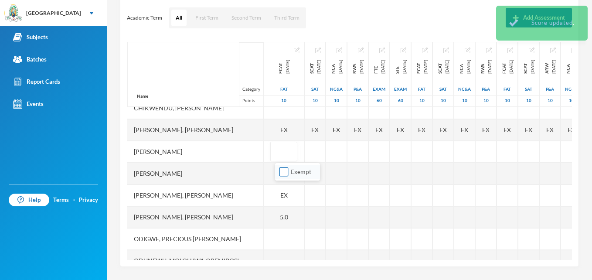
click at [284, 173] on input "Exempt" at bounding box center [284, 172] width 9 height 9
checkbox input "true"
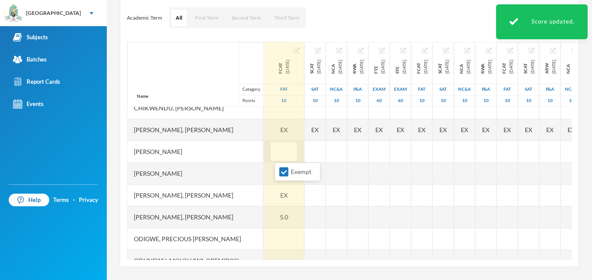
click at [286, 146] on input "text" at bounding box center [283, 152] width 17 height 20
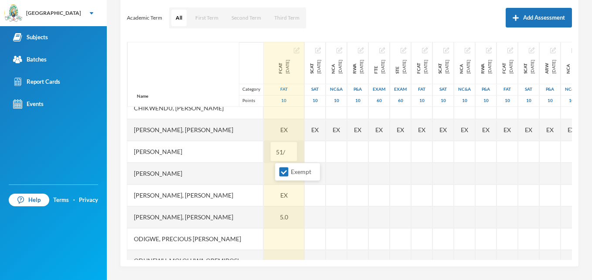
type input "51/2"
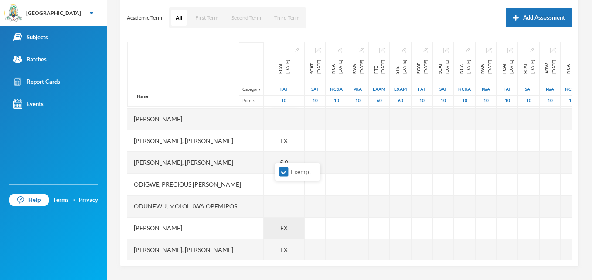
scroll to position [139, 0]
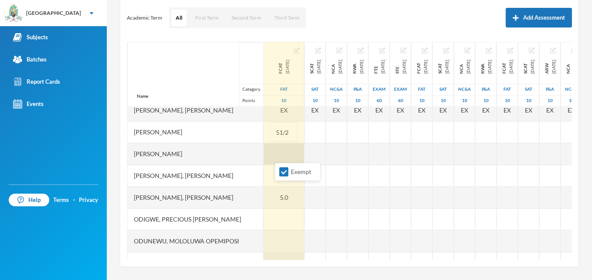
click at [295, 152] on div at bounding box center [284, 154] width 41 height 22
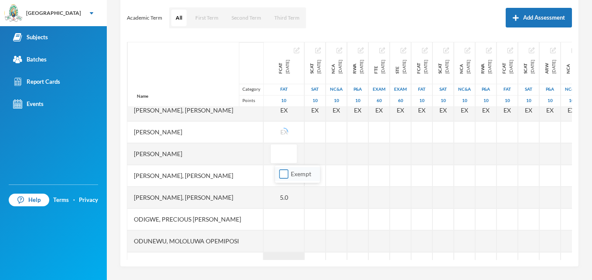
click at [282, 175] on input "Exempt" at bounding box center [284, 174] width 9 height 9
checkbox input "true"
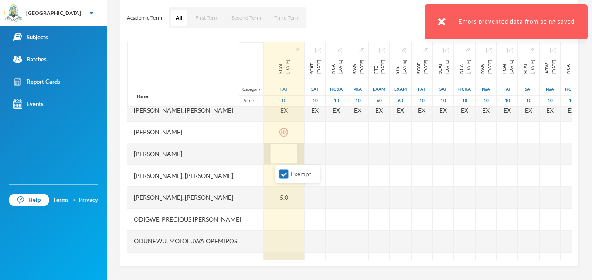
click at [290, 153] on input "text" at bounding box center [283, 154] width 17 height 20
type input "8"
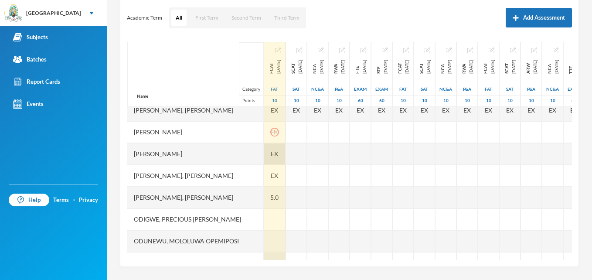
click at [278, 153] on span "EX" at bounding box center [274, 153] width 7 height 9
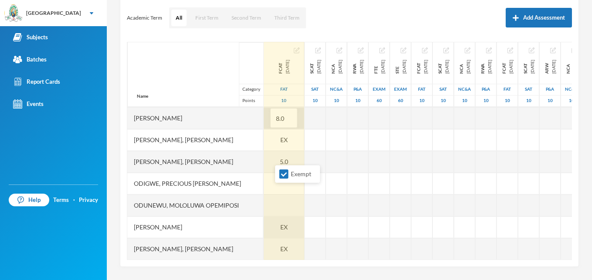
scroll to position [192, 0]
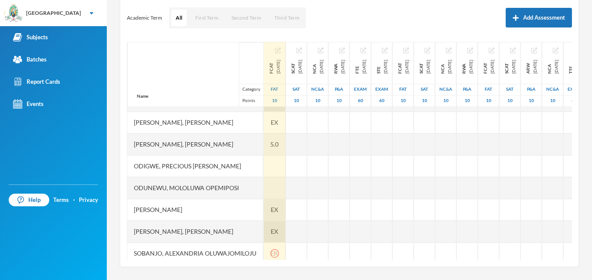
click at [286, 238] on div "EX" at bounding box center [275, 232] width 22 height 22
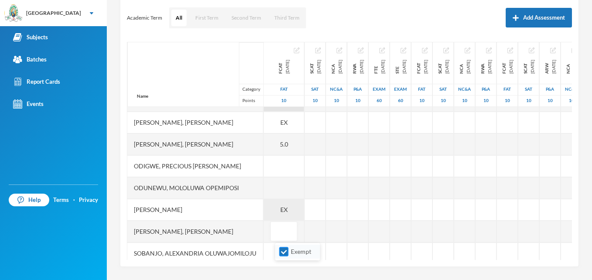
click at [286, 252] on input "Exempt" at bounding box center [284, 251] width 9 height 9
checkbox input "true"
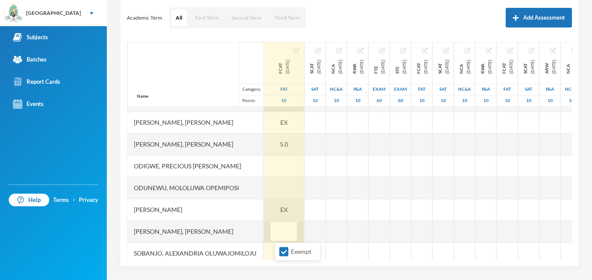
click at [288, 228] on input "text" at bounding box center [283, 232] width 17 height 20
type input "8"
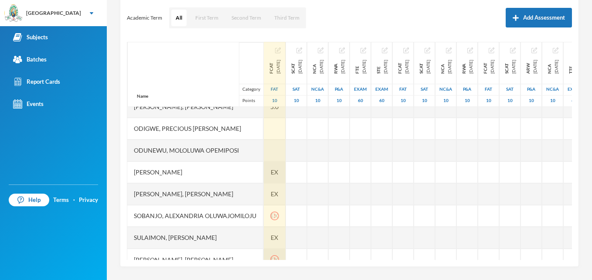
scroll to position [212, 0]
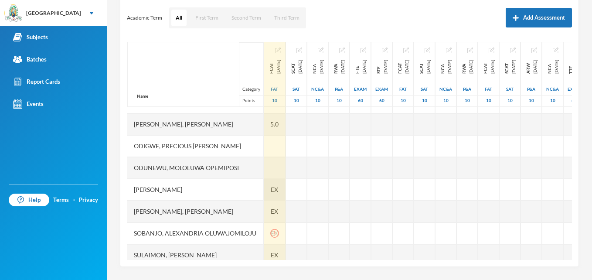
click at [567, 44] on div "Scoresheet Academic Term All First Term Second Term Third Term Add Assessment N…" at bounding box center [349, 123] width 459 height 288
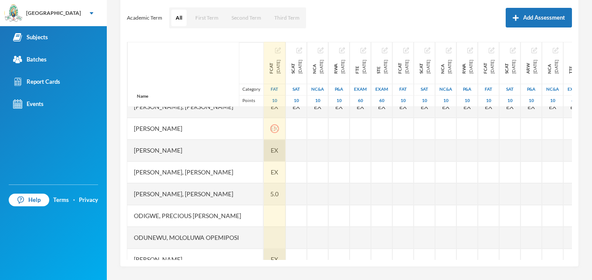
scroll to position [125, 0]
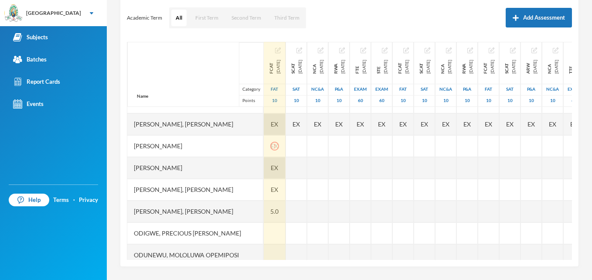
click at [286, 121] on div "EX" at bounding box center [275, 124] width 22 height 22
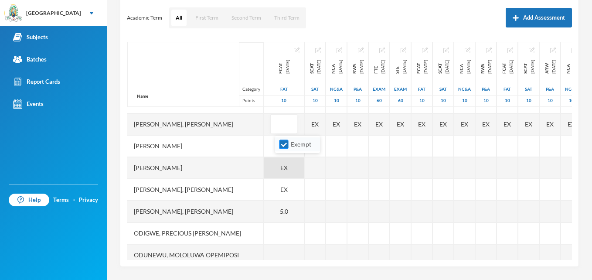
click at [284, 146] on input "Exempt" at bounding box center [284, 144] width 9 height 9
checkbox input "false"
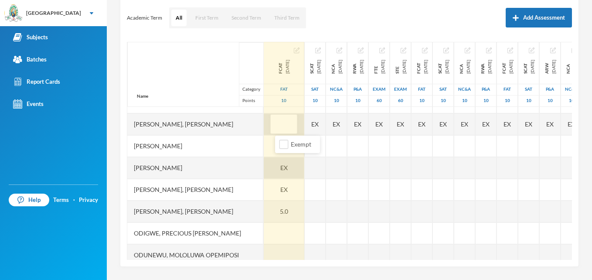
click at [286, 121] on input "text" at bounding box center [283, 125] width 17 height 20
type input "41/2"
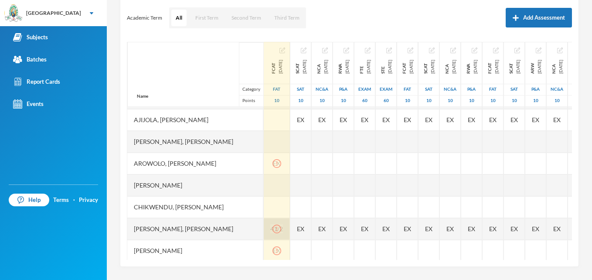
scroll to position [3, 0]
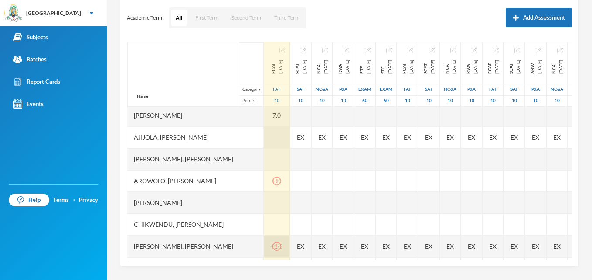
click at [287, 135] on div at bounding box center [277, 137] width 26 height 22
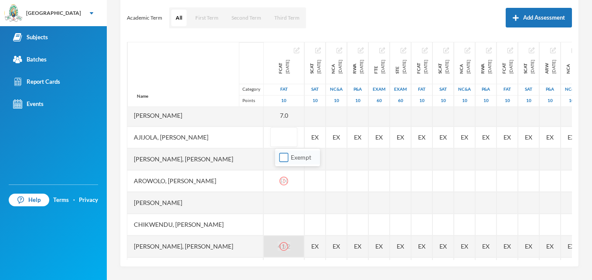
click at [285, 161] on input "Exempt" at bounding box center [284, 157] width 9 height 9
checkbox input "true"
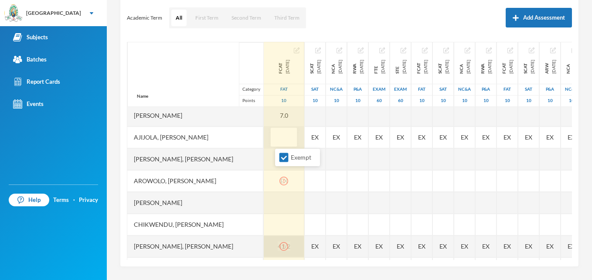
click at [288, 139] on input "text" at bounding box center [283, 138] width 17 height 20
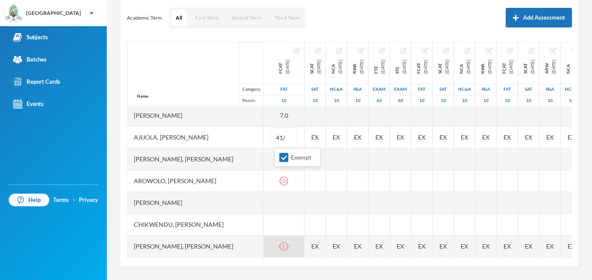
type input "41/2"
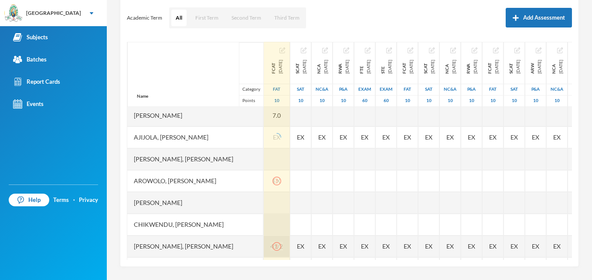
click at [281, 226] on div at bounding box center [277, 225] width 26 height 22
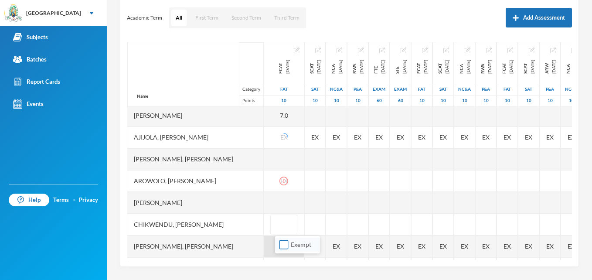
click at [284, 249] on input "Exempt" at bounding box center [284, 244] width 9 height 9
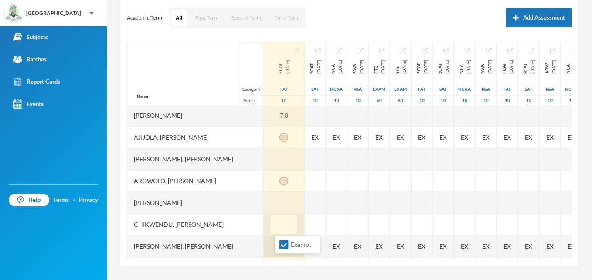
click at [289, 222] on input "text" at bounding box center [283, 225] width 17 height 20
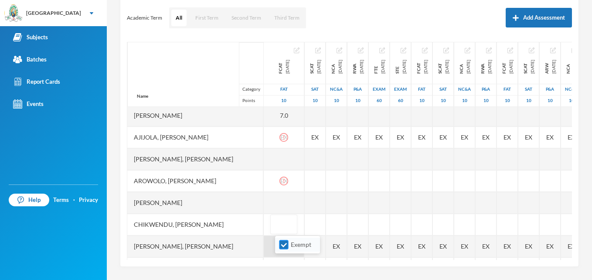
click at [284, 243] on input "Exempt" at bounding box center [284, 244] width 9 height 9
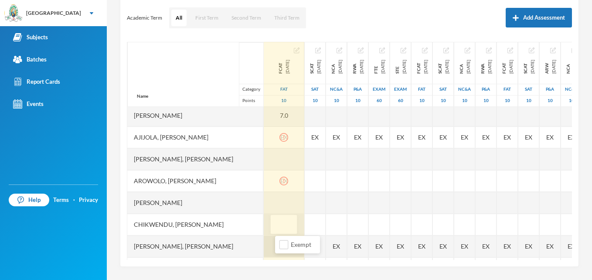
click at [287, 219] on input "text" at bounding box center [283, 225] width 17 height 20
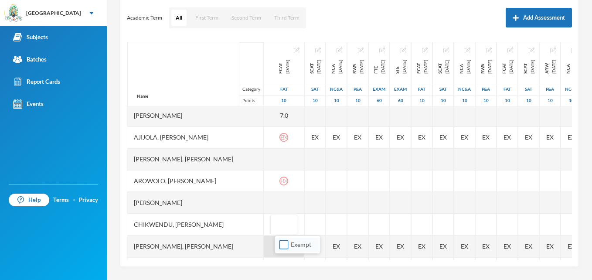
click at [280, 246] on input "Exempt" at bounding box center [284, 244] width 9 height 9
checkbox input "true"
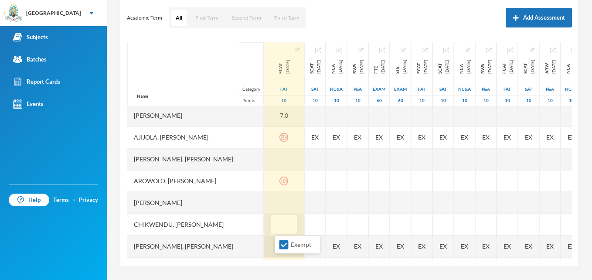
click at [290, 225] on input "text" at bounding box center [283, 225] width 17 height 20
type input "61/2"
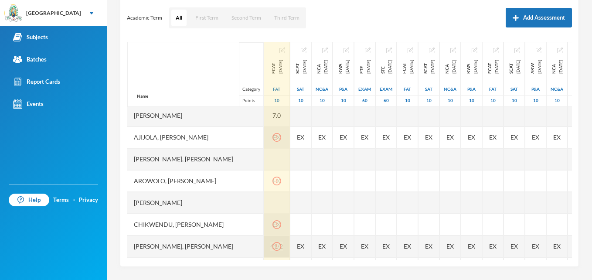
click at [281, 138] on icon "icon: exclamation-circle" at bounding box center [277, 137] width 9 height 9
click at [281, 181] on icon "icon: exclamation-circle" at bounding box center [277, 181] width 9 height 9
click at [281, 227] on icon "icon: exclamation-circle" at bounding box center [277, 224] width 9 height 9
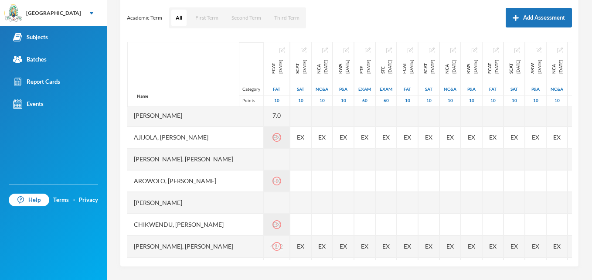
drag, startPoint x: 281, startPoint y: 244, endPoint x: 233, endPoint y: 178, distance: 81.6
click at [233, 178] on div "Name Category Points [PERSON_NAME], [PERSON_NAME], [PERSON_NAME], [PERSON_NAME]…" at bounding box center [349, 151] width 445 height 218
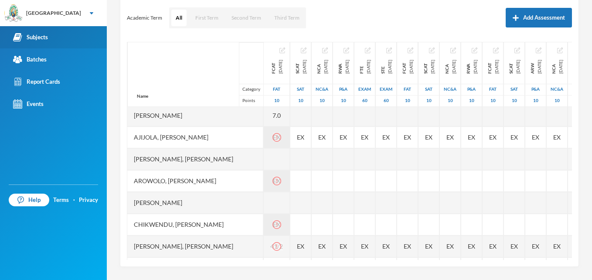
click at [39, 37] on div "Subjects" at bounding box center [30, 37] width 35 height 9
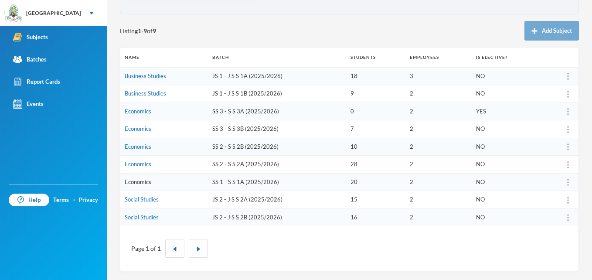
click at [134, 181] on link "Economics" at bounding box center [138, 181] width 27 height 7
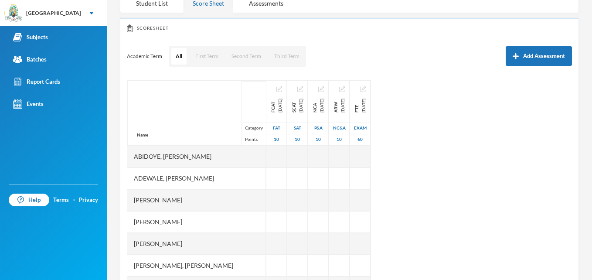
click at [134, 181] on div "Adewale, [PERSON_NAME]" at bounding box center [196, 179] width 139 height 22
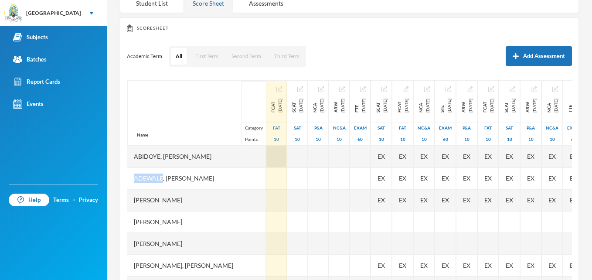
click at [287, 152] on div at bounding box center [277, 157] width 21 height 22
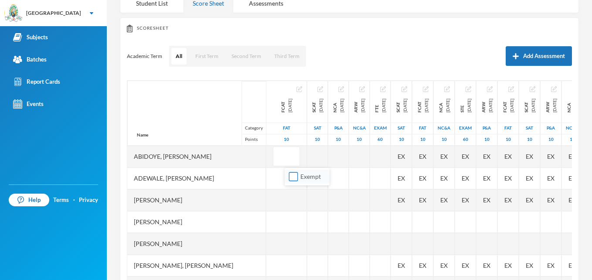
click at [292, 178] on input "Exempt" at bounding box center [293, 176] width 9 height 9
checkbox input "true"
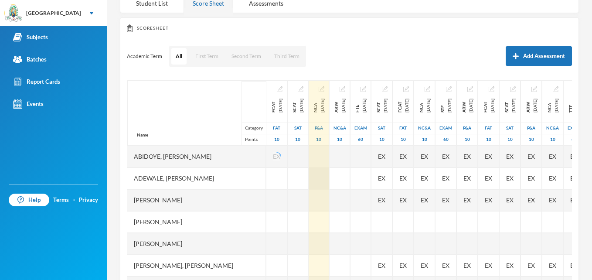
click at [329, 181] on div at bounding box center [319, 179] width 21 height 22
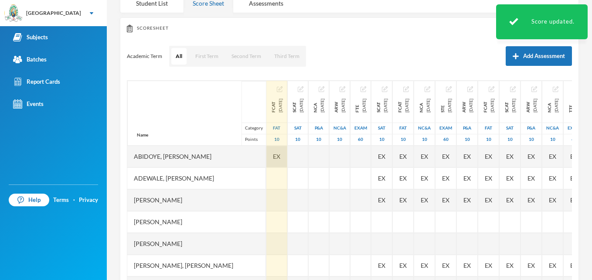
click at [280, 155] on span "EX" at bounding box center [276, 156] width 7 height 9
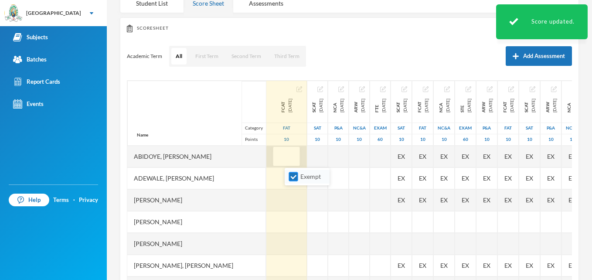
click at [289, 174] on input "Exempt" at bounding box center [293, 176] width 9 height 9
checkbox input "false"
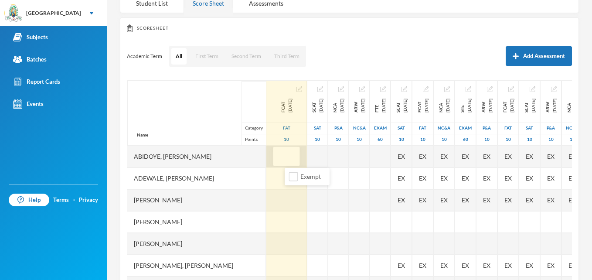
click at [295, 154] on input "text" at bounding box center [286, 157] width 17 height 20
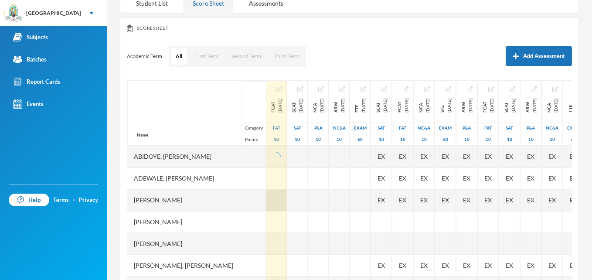
click at [286, 202] on div at bounding box center [277, 200] width 21 height 22
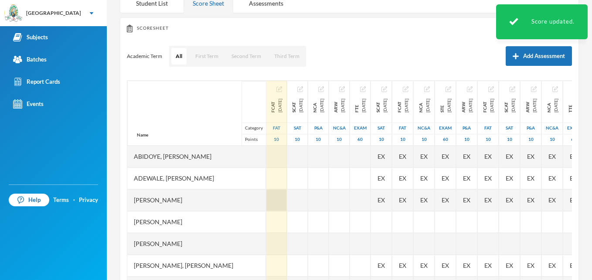
click at [287, 201] on div at bounding box center [277, 200] width 21 height 22
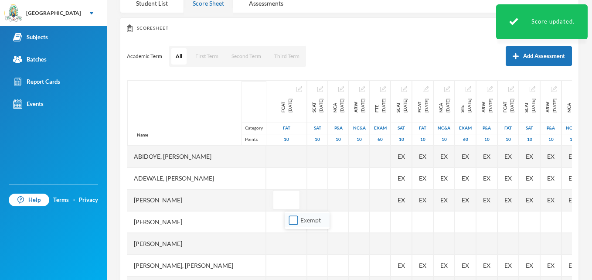
click at [293, 219] on input "Exempt" at bounding box center [293, 220] width 9 height 9
checkbox input "true"
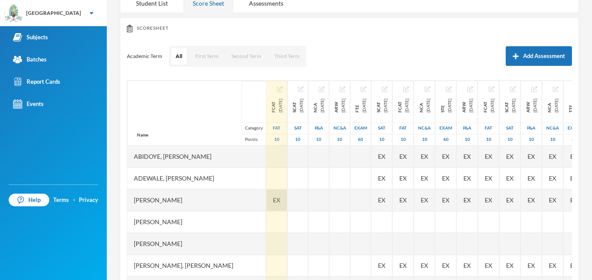
click at [287, 201] on div "EX" at bounding box center [277, 200] width 21 height 22
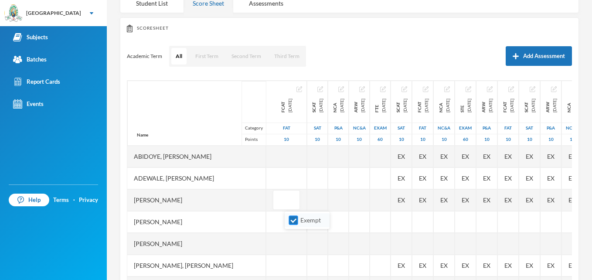
click at [292, 219] on input "Exempt" at bounding box center [293, 220] width 9 height 9
checkbox input "false"
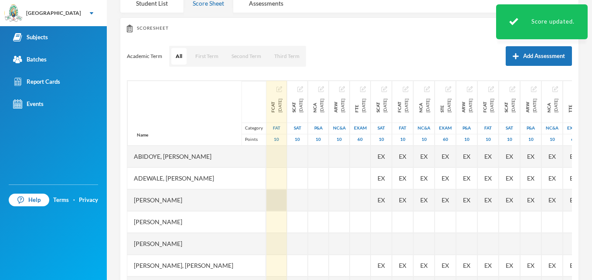
click at [287, 202] on div at bounding box center [277, 200] width 21 height 22
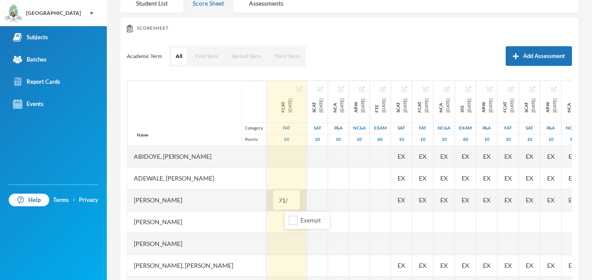
type input "71/2"
